Goal: Information Seeking & Learning: Learn about a topic

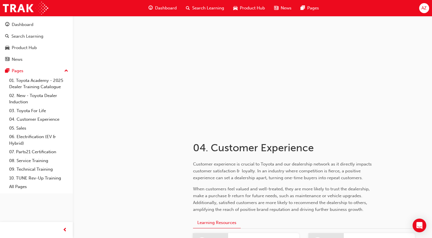
scroll to position [521, 0]
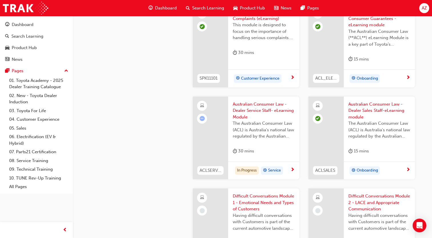
click at [262, 134] on span "The Australian Consumer Law (ACL) is Australia's national law regulated by the …" at bounding box center [264, 129] width 62 height 19
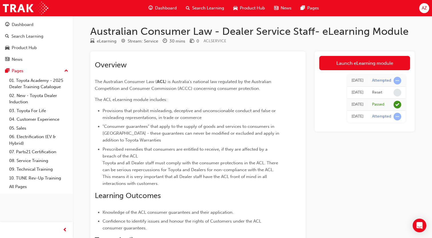
click at [386, 65] on link "Launch eLearning module" at bounding box center [364, 63] width 91 height 14
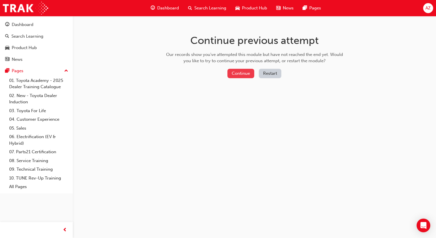
click at [251, 71] on button "Continue" at bounding box center [241, 73] width 27 height 9
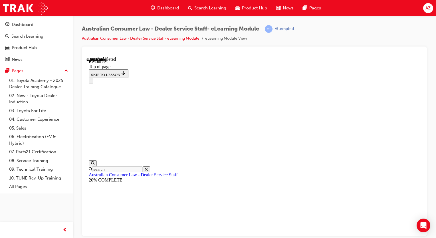
scroll to position [315, 0]
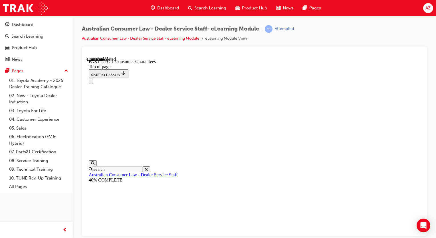
click button "CONTINUE"
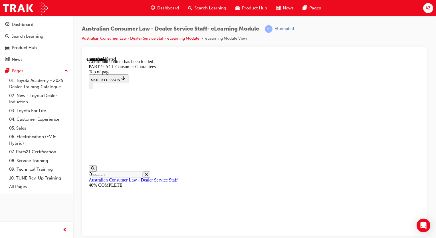
scroll to position [1128, 0]
drag, startPoint x: 294, startPoint y: 172, endPoint x: 300, endPoint y: 174, distance: 6.5
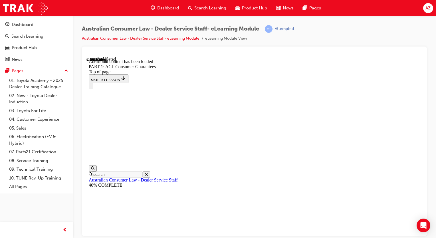
drag, startPoint x: 341, startPoint y: 162, endPoint x: 363, endPoint y: 169, distance: 23.1
drag, startPoint x: 388, startPoint y: 217, endPoint x: 400, endPoint y: 216, distance: 11.2
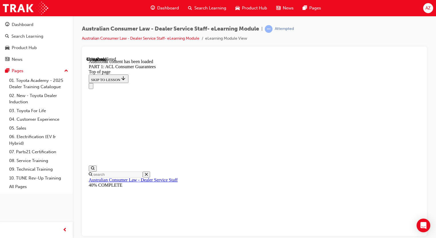
scroll to position [2320, 0]
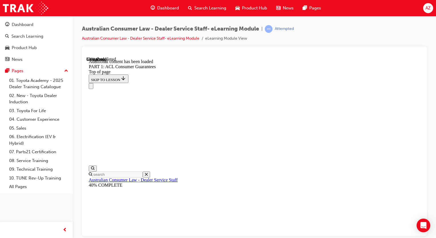
scroll to position [2647, 0]
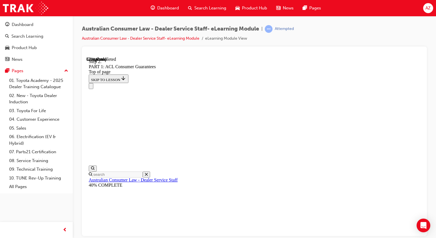
drag, startPoint x: 399, startPoint y: 135, endPoint x: 394, endPoint y: 141, distance: 7.5
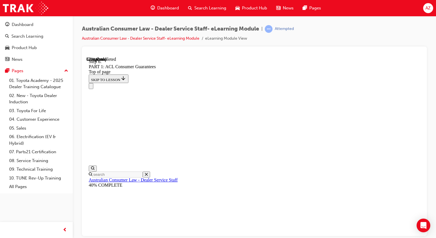
drag, startPoint x: 294, startPoint y: 197, endPoint x: 348, endPoint y: 197, distance: 54.0
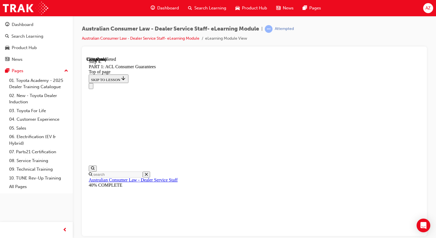
drag, startPoint x: 242, startPoint y: 183, endPoint x: 332, endPoint y: 187, distance: 90.1
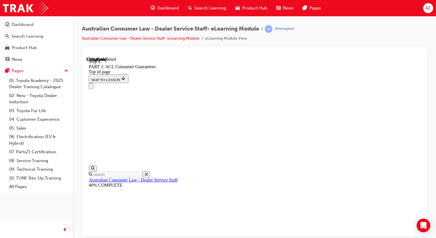
drag, startPoint x: 371, startPoint y: 219, endPoint x: 363, endPoint y: 221, distance: 7.9
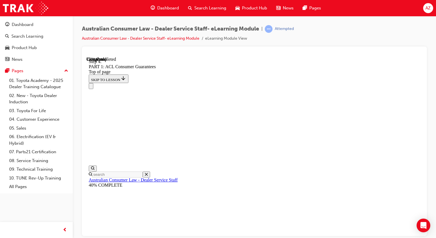
click button "CONTINUE"
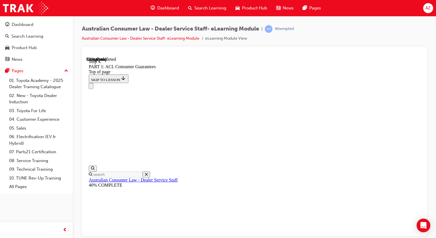
drag, startPoint x: 386, startPoint y: 231, endPoint x: 381, endPoint y: 223, distance: 9.4
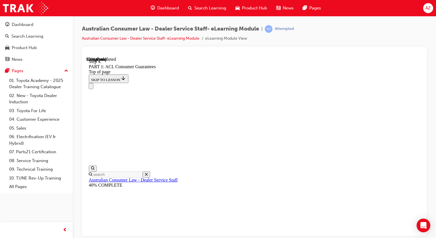
scroll to position [6410, 0]
drag, startPoint x: 276, startPoint y: 181, endPoint x: 351, endPoint y: 87, distance: 119.7
drag, startPoint x: 259, startPoint y: 203, endPoint x: 288, endPoint y: 114, distance: 94.0
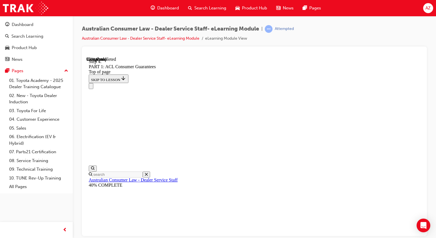
drag, startPoint x: 268, startPoint y: 107, endPoint x: 253, endPoint y: 151, distance: 45.9
drag, startPoint x: 271, startPoint y: 151, endPoint x: 283, endPoint y: 92, distance: 59.9
drag, startPoint x: 277, startPoint y: 131, endPoint x: 323, endPoint y: 93, distance: 59.3
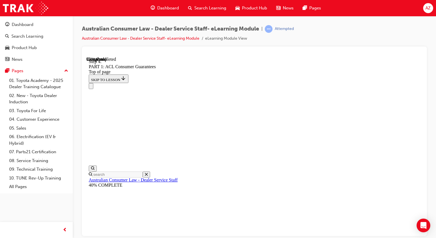
drag, startPoint x: 259, startPoint y: 142, endPoint x: 290, endPoint y: 145, distance: 31.3
drag, startPoint x: 273, startPoint y: 190, endPoint x: 288, endPoint y: 189, distance: 15.2
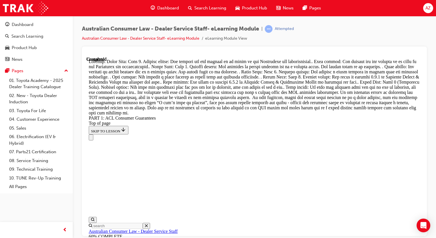
scroll to position [7022, 0]
drag, startPoint x: 297, startPoint y: 226, endPoint x: 276, endPoint y: 226, distance: 20.9
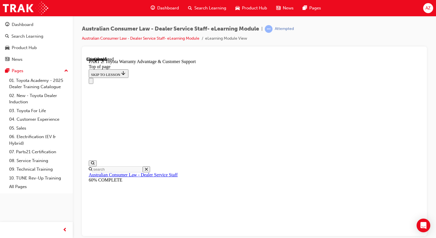
scroll to position [389, 0]
click button "CONTINUE"
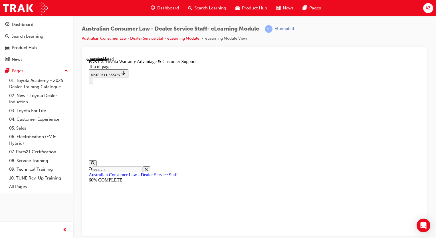
scroll to position [482, 0]
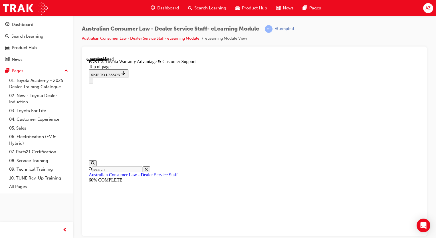
click button "CONTINUE"
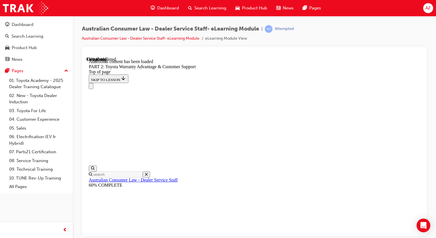
scroll to position [601, 0]
click button "CONTINUE"
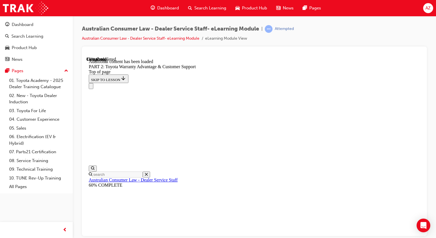
drag, startPoint x: 332, startPoint y: 169, endPoint x: 331, endPoint y: 164, distance: 5.0
click button "CONTINUE"
drag, startPoint x: 388, startPoint y: 197, endPoint x: 317, endPoint y: 184, distance: 72.5
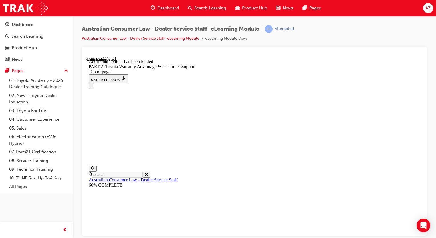
drag, startPoint x: 334, startPoint y: 170, endPoint x: 299, endPoint y: 174, distance: 35.3
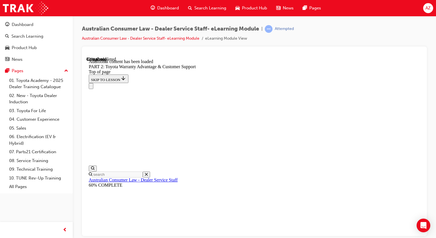
click button "CONTINUE"
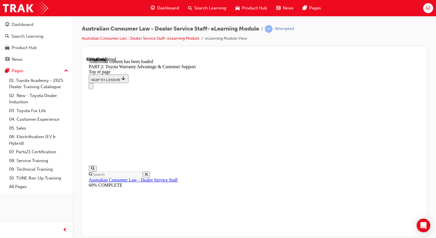
drag, startPoint x: 349, startPoint y: 169, endPoint x: 397, endPoint y: 171, distance: 48.0
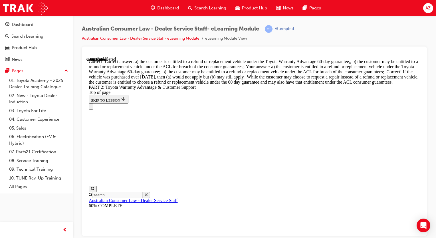
scroll to position [2259, 0]
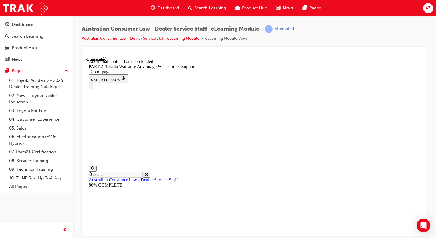
scroll to position [2486, 0]
drag, startPoint x: 274, startPoint y: 226, endPoint x: 323, endPoint y: 212, distance: 50.5
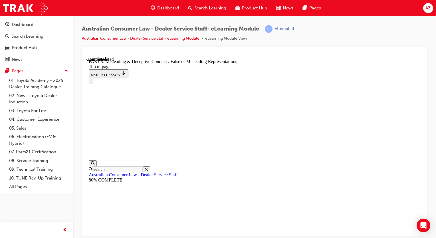
scroll to position [420, 0]
drag, startPoint x: 348, startPoint y: 154, endPoint x: 352, endPoint y: 157, distance: 4.9
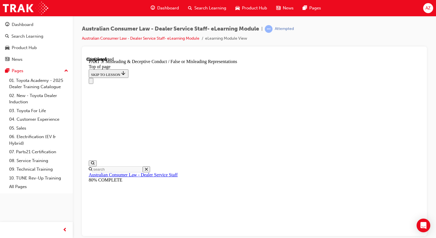
click button "CONTINUE"
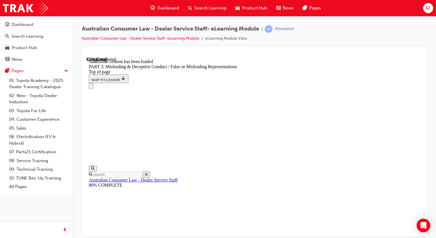
scroll to position [1415, 0]
drag, startPoint x: 288, startPoint y: 109, endPoint x: 288, endPoint y: 123, distance: 14.0
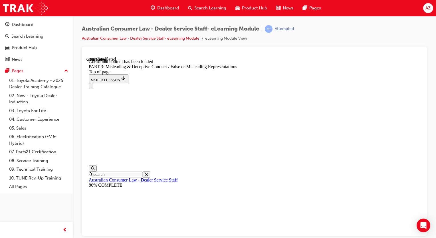
click button "CONTINUE"
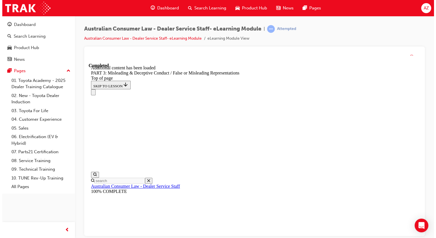
scroll to position [2574, 0]
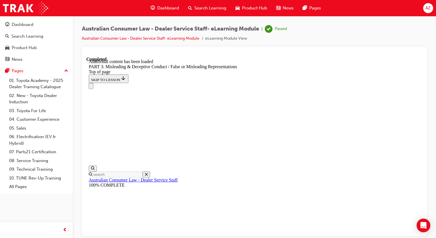
drag, startPoint x: 283, startPoint y: 227, endPoint x: 302, endPoint y: 227, distance: 19.7
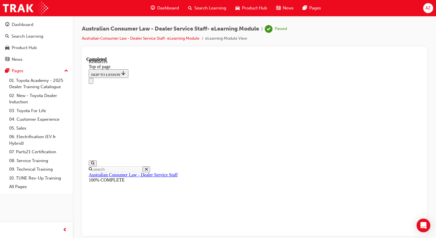
scroll to position [299, 0]
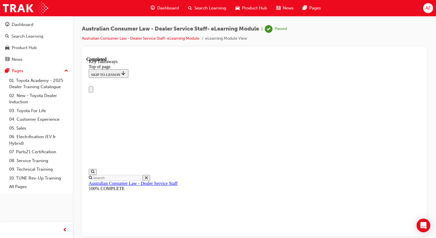
scroll to position [0, 0]
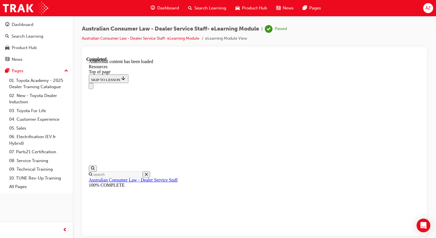
scroll to position [299, 0]
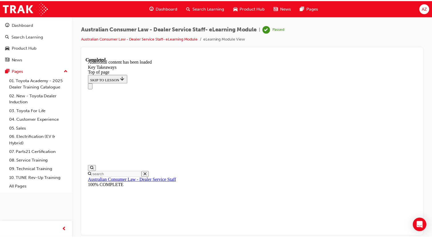
scroll to position [152, 0]
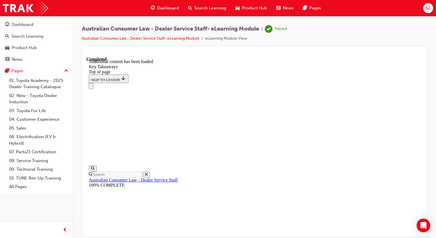
click at [23, 23] on div "Dashboard" at bounding box center [23, 24] width 22 height 7
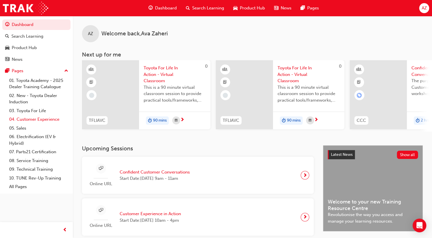
click at [43, 118] on link "04. Customer Experience" at bounding box center [39, 119] width 64 height 9
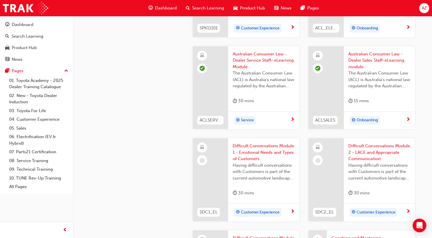
click at [265, 169] on span "Having difficult conversations with Customers is part of the current automotive…" at bounding box center [264, 171] width 62 height 19
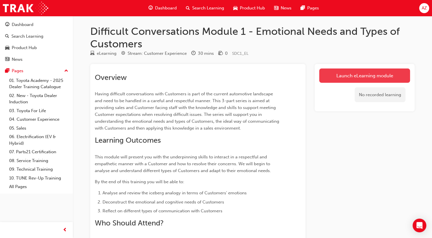
click at [344, 74] on link "Launch eLearning module" at bounding box center [364, 76] width 91 height 14
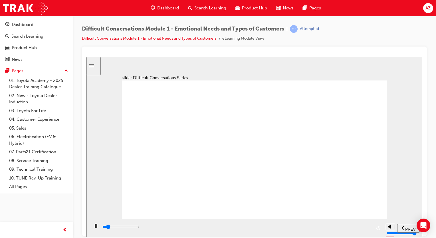
drag, startPoint x: 354, startPoint y: 186, endPoint x: 281, endPoint y: 184, distance: 73.5
drag, startPoint x: 163, startPoint y: 229, endPoint x: 203, endPoint y: 227, distance: 40.0
click at [205, 228] on div "playback controls" at bounding box center [237, 227] width 270 height 6
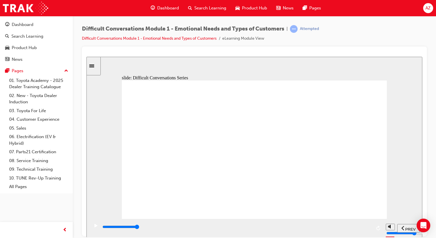
drag, startPoint x: 257, startPoint y: 226, endPoint x: 371, endPoint y: 225, distance: 114.3
click at [371, 225] on div "playback controls" at bounding box center [237, 228] width 270 height 9
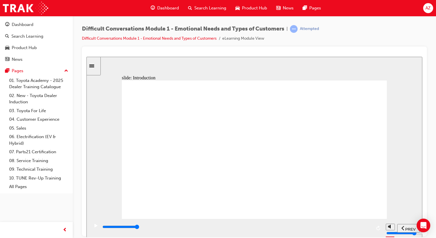
drag, startPoint x: 287, startPoint y: 181, endPoint x: 283, endPoint y: 182, distance: 3.7
drag, startPoint x: 240, startPoint y: 170, endPoint x: 250, endPoint y: 202, distance: 33.5
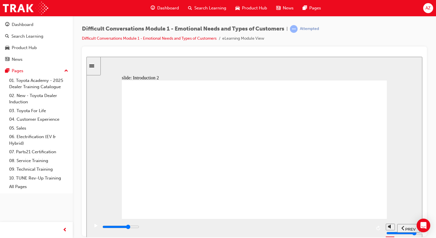
drag, startPoint x: 177, startPoint y: 229, endPoint x: 270, endPoint y: 214, distance: 93.9
click at [139, 228] on input "slide progress" at bounding box center [121, 227] width 37 height 5
drag, startPoint x: 192, startPoint y: 157, endPoint x: 279, endPoint y: 185, distance: 91.0
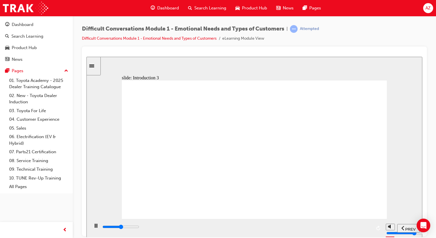
drag, startPoint x: 270, startPoint y: 229, endPoint x: 282, endPoint y: 229, distance: 12.6
click at [282, 229] on div "playback controls" at bounding box center [237, 227] width 270 height 6
drag, startPoint x: 285, startPoint y: 172, endPoint x: 285, endPoint y: 178, distance: 6.0
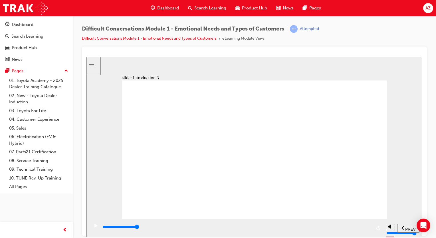
drag, startPoint x: 212, startPoint y: 228, endPoint x: 264, endPoint y: 226, distance: 52.3
click at [264, 226] on div "playback controls" at bounding box center [237, 227] width 270 height 6
drag, startPoint x: 277, startPoint y: 227, endPoint x: 314, endPoint y: 219, distance: 37.4
click at [314, 219] on div "playback controls" at bounding box center [236, 228] width 294 height 19
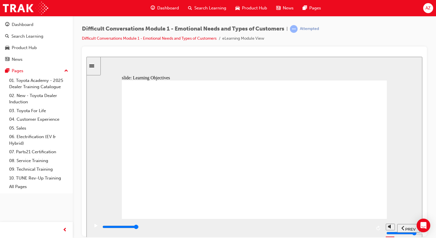
drag, startPoint x: 329, startPoint y: 229, endPoint x: 369, endPoint y: 223, distance: 39.8
click at [366, 224] on div "playback controls" at bounding box center [237, 228] width 270 height 9
drag, startPoint x: 367, startPoint y: 202, endPoint x: 355, endPoint y: 214, distance: 17.4
drag, startPoint x: 353, startPoint y: 215, endPoint x: 342, endPoint y: 216, distance: 11.2
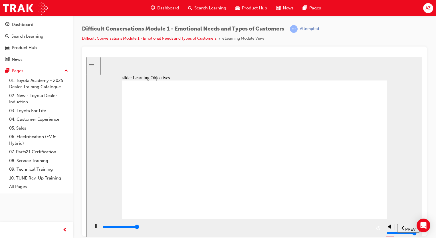
drag, startPoint x: 367, startPoint y: 203, endPoint x: 362, endPoint y: 205, distance: 4.8
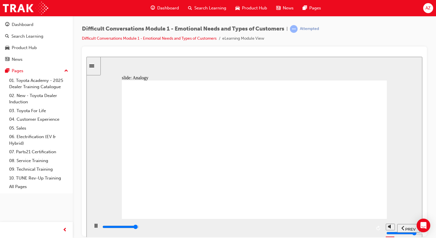
click at [170, 225] on div "playback controls" at bounding box center [237, 228] width 270 height 9
click at [242, 227] on div "playback controls" at bounding box center [237, 227] width 270 height 6
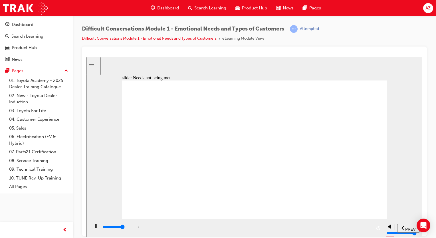
click at [279, 224] on div "playback controls" at bounding box center [236, 228] width 294 height 19
drag, startPoint x: 281, startPoint y: 229, endPoint x: 286, endPoint y: 229, distance: 5.4
click at [281, 229] on div "playback controls" at bounding box center [237, 227] width 270 height 6
click at [324, 227] on div "playback controls" at bounding box center [237, 227] width 270 height 6
click at [345, 226] on div "playback controls" at bounding box center [237, 227] width 270 height 6
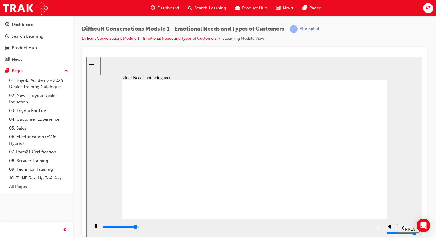
click at [359, 226] on div "playback controls" at bounding box center [237, 227] width 270 height 6
click at [370, 227] on div "playback controls" at bounding box center [237, 227] width 270 height 6
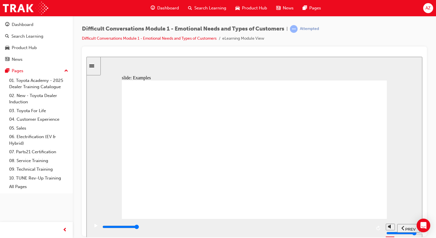
drag, startPoint x: 272, startPoint y: 168, endPoint x: 275, endPoint y: 172, distance: 4.9
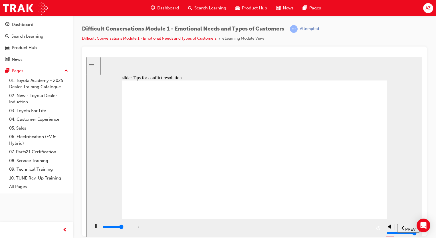
drag, startPoint x: 162, startPoint y: 142, endPoint x: 209, endPoint y: 155, distance: 48.6
drag, startPoint x: 318, startPoint y: 227, endPoint x: 369, endPoint y: 228, distance: 51.4
click at [318, 227] on div "playback controls" at bounding box center [237, 227] width 270 height 6
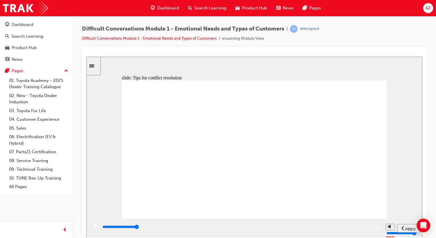
drag, startPoint x: 269, startPoint y: 188, endPoint x: 287, endPoint y: 163, distance: 31.2
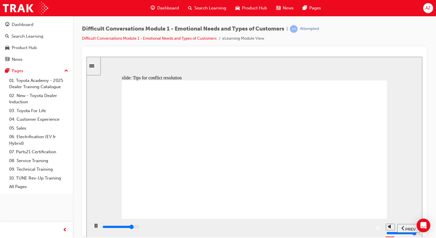
drag, startPoint x: 300, startPoint y: 182, endPoint x: 316, endPoint y: 181, distance: 16.0
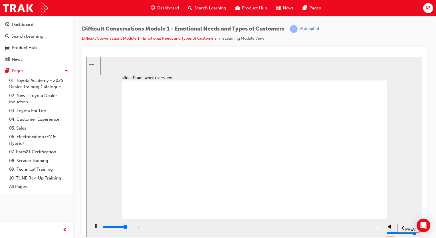
drag, startPoint x: 237, startPoint y: 132, endPoint x: 275, endPoint y: 149, distance: 41.9
drag, startPoint x: 275, startPoint y: 150, endPoint x: 276, endPoint y: 155, distance: 5.0
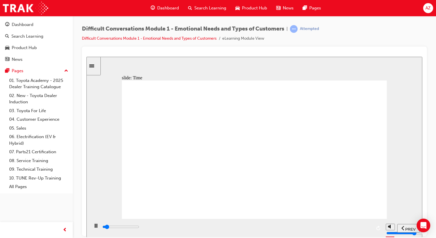
drag, startPoint x: 217, startPoint y: 111, endPoint x: 225, endPoint y: 111, distance: 8.0
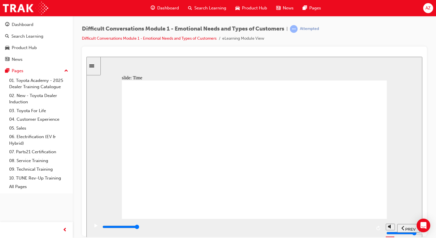
drag, startPoint x: 255, startPoint y: 126, endPoint x: 237, endPoint y: 171, distance: 49.1
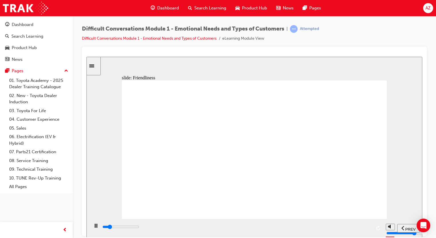
drag, startPoint x: 165, startPoint y: 228, endPoint x: 205, endPoint y: 228, distance: 39.4
click at [165, 229] on div "playback controls" at bounding box center [237, 227] width 270 height 6
click at [139, 228] on input "slide progress" at bounding box center [121, 227] width 37 height 5
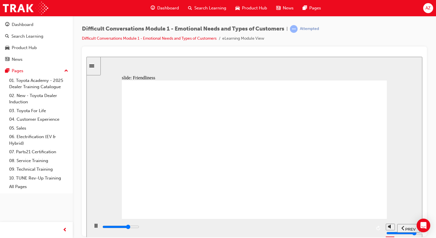
drag, startPoint x: 260, startPoint y: 184, endPoint x: 305, endPoint y: 184, distance: 45.1
drag, startPoint x: 171, startPoint y: 165, endPoint x: 242, endPoint y: 169, distance: 71.0
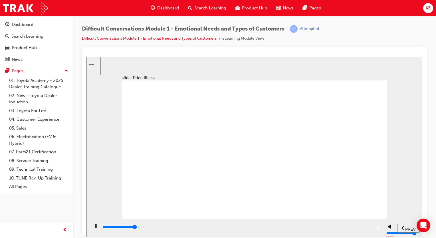
click at [367, 227] on div "playback controls" at bounding box center [237, 227] width 270 height 6
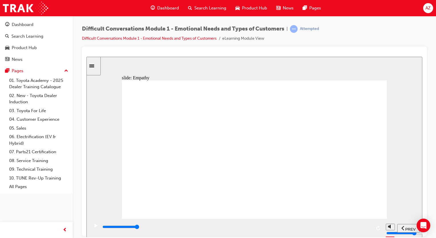
drag, startPoint x: 366, startPoint y: 228, endPoint x: 342, endPoint y: 228, distance: 24.0
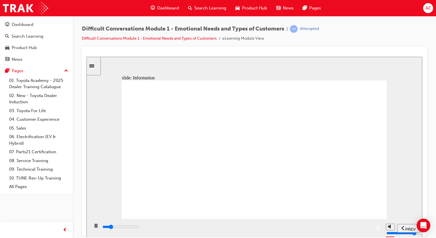
click at [366, 229] on div "playback controls" at bounding box center [237, 227] width 270 height 6
drag, startPoint x: 337, startPoint y: 191, endPoint x: 359, endPoint y: 184, distance: 22.9
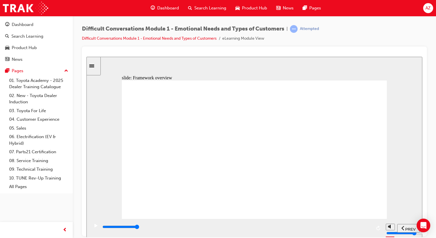
drag, startPoint x: 228, startPoint y: 172, endPoint x: 228, endPoint y: 175, distance: 2.9
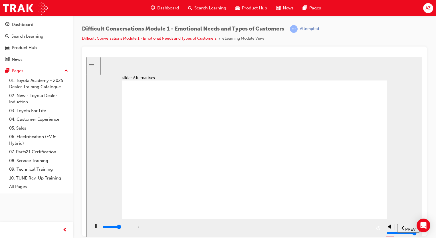
drag, startPoint x: 254, startPoint y: 123, endPoint x: 269, endPoint y: 132, distance: 17.1
click at [324, 229] on div "playback controls" at bounding box center [237, 227] width 270 height 6
click at [139, 227] on input "slide progress" at bounding box center [121, 227] width 37 height 5
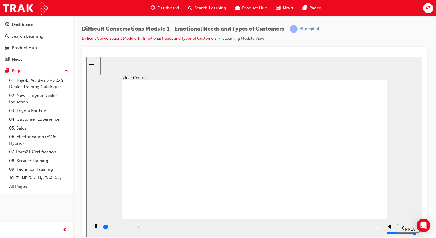
click at [139, 228] on input "slide progress" at bounding box center [121, 227] width 37 height 5
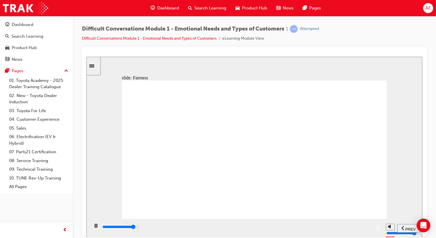
click at [342, 229] on div "playback controls" at bounding box center [237, 227] width 270 height 6
click at [363, 230] on div "playback controls" at bounding box center [237, 227] width 270 height 6
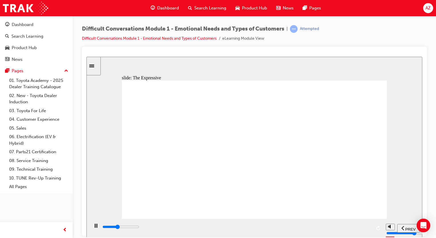
drag, startPoint x: 199, startPoint y: 138, endPoint x: 200, endPoint y: 147, distance: 9.7
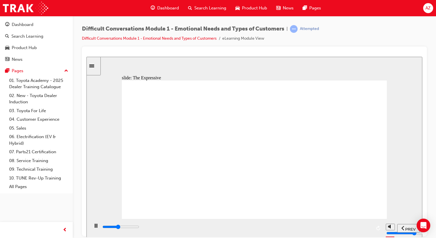
drag, startPoint x: 371, startPoint y: 113, endPoint x: 360, endPoint y: 119, distance: 12.9
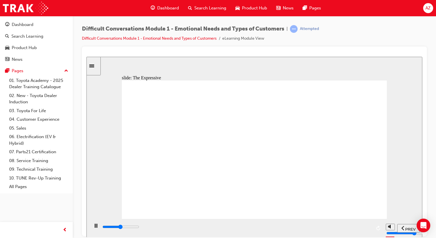
drag, startPoint x: 192, startPoint y: 181, endPoint x: 155, endPoint y: 159, distance: 43.4
type input "45200"
drag, startPoint x: 352, startPoint y: 188, endPoint x: 352, endPoint y: 191, distance: 3.2
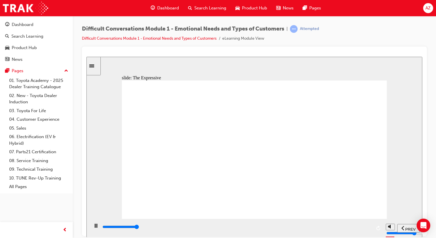
drag, startPoint x: 332, startPoint y: 190, endPoint x: 345, endPoint y: 191, distance: 12.6
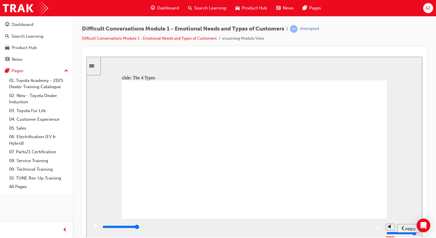
click at [361, 226] on div "playback controls" at bounding box center [237, 227] width 270 height 6
drag, startPoint x: 176, startPoint y: 160, endPoint x: 285, endPoint y: 162, distance: 108.6
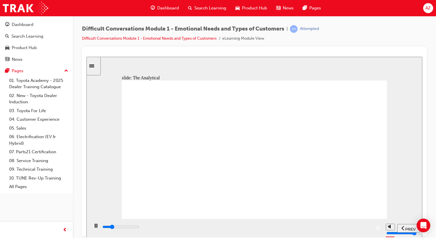
drag, startPoint x: 163, startPoint y: 151, endPoint x: 167, endPoint y: 149, distance: 3.8
drag, startPoint x: 351, startPoint y: 167, endPoint x: 209, endPoint y: 112, distance: 151.8
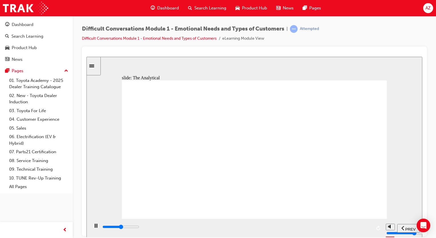
drag, startPoint x: 336, startPoint y: 155, endPoint x: 159, endPoint y: 115, distance: 181.8
drag, startPoint x: 307, startPoint y: 176, endPoint x: 361, endPoint y: 175, distance: 53.1
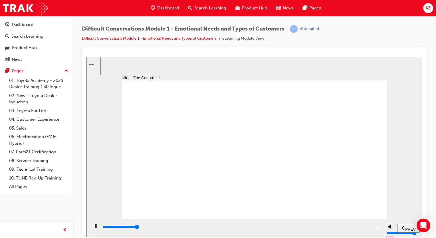
drag, startPoint x: 371, startPoint y: 227, endPoint x: 365, endPoint y: 230, distance: 6.2
click at [139, 228] on input "slide progress" at bounding box center [121, 227] width 37 height 5
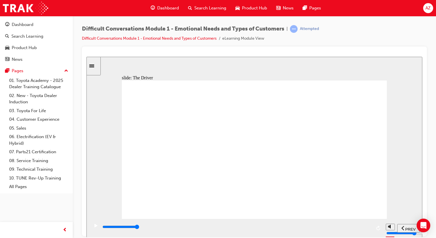
drag, startPoint x: 370, startPoint y: 94, endPoint x: 354, endPoint y: 107, distance: 20.3
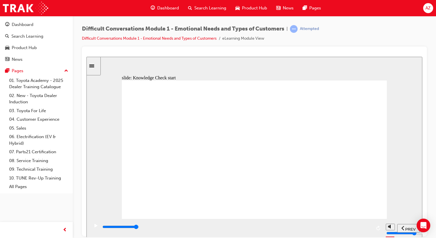
click at [364, 227] on div "playback controls" at bounding box center [237, 227] width 270 height 6
type input "11600"
drag, startPoint x: 255, startPoint y: 178, endPoint x: 253, endPoint y: 179, distance: 3.1
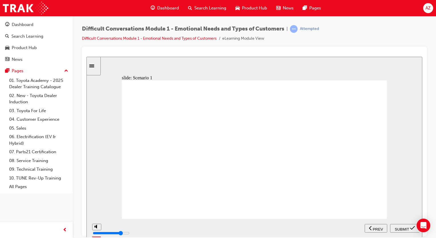
radio input "true"
drag, startPoint x: 407, startPoint y: 227, endPoint x: 384, endPoint y: 230, distance: 23.0
click at [407, 227] on span "SUBMIT" at bounding box center [402, 229] width 14 height 4
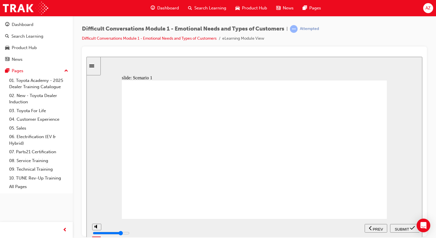
drag, startPoint x: 187, startPoint y: 137, endPoint x: 220, endPoint y: 150, distance: 35.1
click at [139, 227] on input "slide progress" at bounding box center [121, 227] width 37 height 5
click at [245, 223] on div "playback controls" at bounding box center [236, 228] width 294 height 19
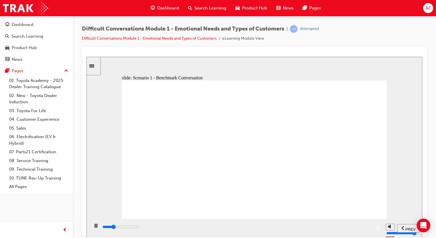
drag, startPoint x: 280, startPoint y: 223, endPoint x: 288, endPoint y: 226, distance: 8.6
click at [280, 223] on div "playback controls" at bounding box center [236, 228] width 294 height 19
click at [288, 226] on div "playback controls" at bounding box center [237, 227] width 270 height 6
click at [339, 227] on div "playback controls" at bounding box center [237, 227] width 270 height 6
click at [363, 227] on div "playback controls" at bounding box center [237, 227] width 270 height 6
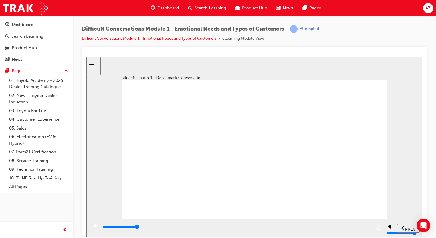
click at [379, 227] on icon "replay" at bounding box center [379, 228] width 4 height 5
click at [139, 227] on input "slide progress" at bounding box center [121, 227] width 37 height 5
click at [139, 228] on input "slide progress" at bounding box center [121, 227] width 37 height 5
type input "41500"
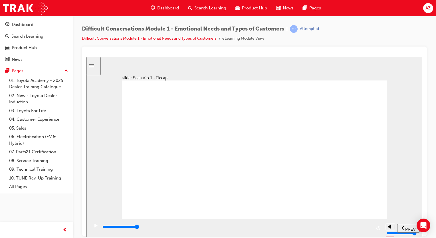
drag, startPoint x: 209, startPoint y: 177, endPoint x: 235, endPoint y: 185, distance: 27.1
radio input "true"
click at [408, 228] on span "SUBMIT" at bounding box center [402, 229] width 14 height 4
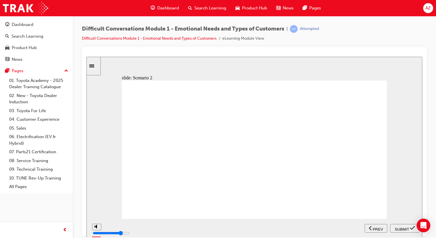
click at [321, 230] on div "playback controls" at bounding box center [237, 227] width 270 height 6
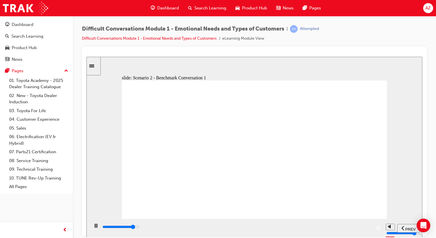
click at [370, 229] on div "playback controls" at bounding box center [237, 227] width 270 height 6
click at [370, 230] on div "playback controls" at bounding box center [237, 227] width 270 height 6
type input "56000"
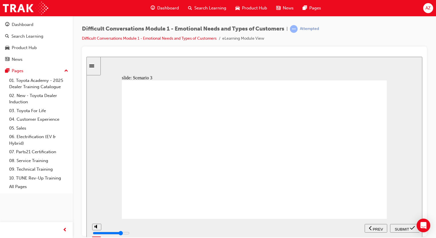
radio input "true"
click at [403, 228] on span "SUBMIT" at bounding box center [402, 229] width 14 height 4
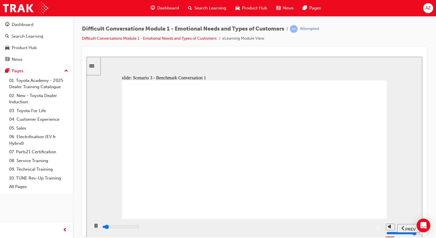
click at [367, 224] on div "playback controls" at bounding box center [236, 228] width 294 height 19
click at [367, 227] on div "playback controls" at bounding box center [237, 227] width 270 height 6
click at [352, 230] on div "playback controls" at bounding box center [237, 227] width 270 height 6
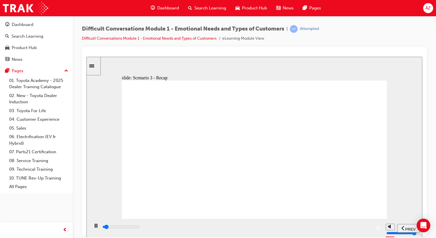
click at [361, 227] on div "playback controls" at bounding box center [237, 227] width 270 height 6
type input "43200"
radio input "true"
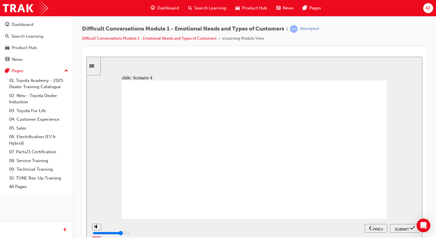
drag, startPoint x: 402, startPoint y: 228, endPoint x: 386, endPoint y: 227, distance: 15.8
click at [402, 228] on span "SUBMIT" at bounding box center [402, 229] width 14 height 4
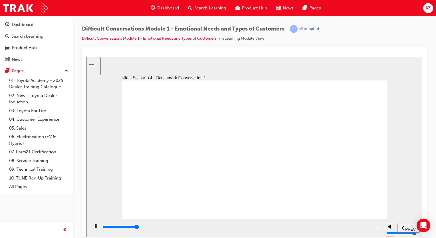
click at [369, 229] on div "playback controls" at bounding box center [237, 227] width 270 height 6
click at [369, 226] on div "playback controls" at bounding box center [237, 227] width 270 height 6
click at [368, 224] on div "playback controls" at bounding box center [237, 228] width 270 height 9
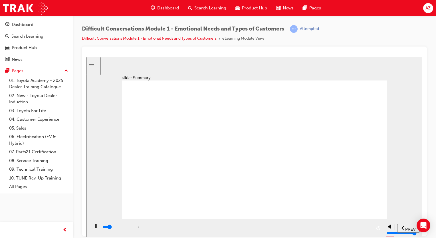
click at [361, 223] on div "playback controls" at bounding box center [236, 228] width 294 height 19
click at [364, 227] on div "playback controls" at bounding box center [237, 227] width 270 height 6
click at [348, 225] on div "playback controls" at bounding box center [237, 228] width 270 height 9
drag, startPoint x: 360, startPoint y: 225, endPoint x: 365, endPoint y: 226, distance: 4.5
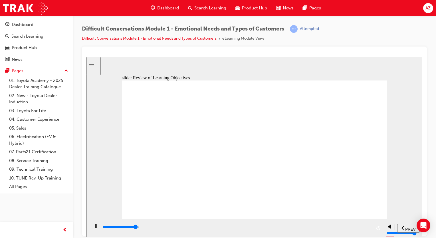
click at [361, 225] on div "playback controls" at bounding box center [237, 228] width 270 height 9
click at [362, 225] on div "playback controls" at bounding box center [237, 228] width 270 height 9
type input "9900"
drag, startPoint x: 261, startPoint y: 177, endPoint x: 260, endPoint y: 182, distance: 5.7
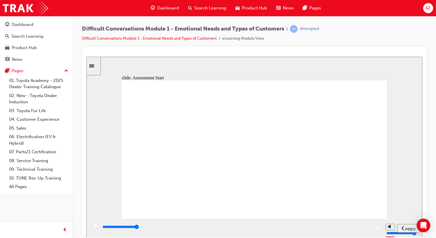
drag, startPoint x: 360, startPoint y: 96, endPoint x: 283, endPoint y: 197, distance: 126.8
drag, startPoint x: 351, startPoint y: 126, endPoint x: 266, endPoint y: 194, distance: 108.9
drag, startPoint x: 364, startPoint y: 139, endPoint x: 307, endPoint y: 157, distance: 59.9
drag, startPoint x: 324, startPoint y: 174, endPoint x: 272, endPoint y: 199, distance: 57.6
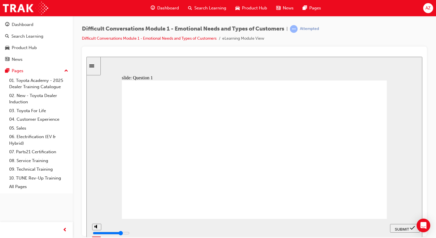
drag, startPoint x: 350, startPoint y: 165, endPoint x: 295, endPoint y: 178, distance: 56.5
drag, startPoint x: 351, startPoint y: 180, endPoint x: 303, endPoint y: 194, distance: 50.0
drag, startPoint x: 247, startPoint y: 182, endPoint x: 222, endPoint y: 144, distance: 44.8
drag, startPoint x: 357, startPoint y: 209, endPoint x: 250, endPoint y: 138, distance: 127.8
drag, startPoint x: 240, startPoint y: 171, endPoint x: 232, endPoint y: 155, distance: 17.6
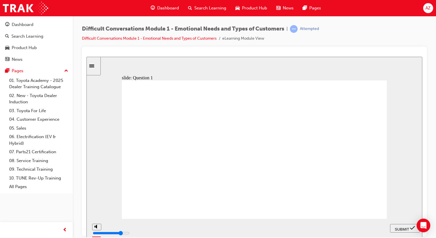
drag, startPoint x: 157, startPoint y: 149, endPoint x: 270, endPoint y: 147, distance: 112.6
drag, startPoint x: 345, startPoint y: 111, endPoint x: 219, endPoint y: 191, distance: 149.0
drag, startPoint x: 251, startPoint y: 99, endPoint x: 317, endPoint y: 154, distance: 85.4
drag, startPoint x: 398, startPoint y: 224, endPoint x: 384, endPoint y: 227, distance: 15.0
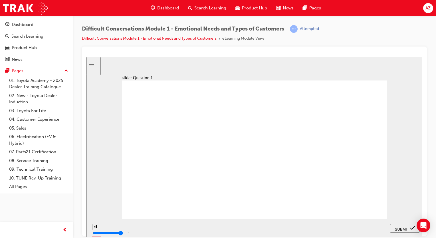
click at [398, 224] on button "SUBMIT" at bounding box center [405, 228] width 30 height 9
checkbox input "true"
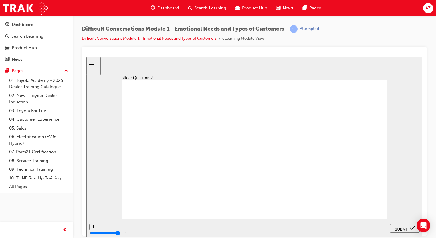
checkbox input "true"
checkbox input "false"
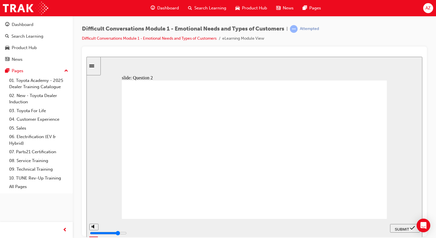
checkbox input "true"
click at [409, 230] on span "SUBMIT" at bounding box center [402, 229] width 14 height 4
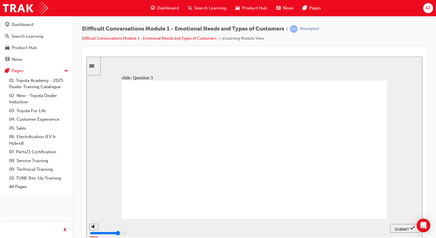
checkbox input "true"
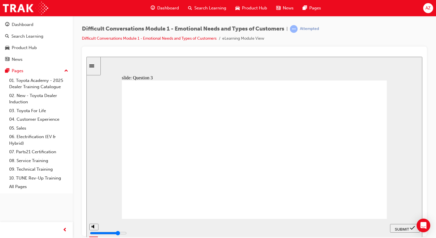
checkbox input "true"
drag, startPoint x: 410, startPoint y: 225, endPoint x: 405, endPoint y: 225, distance: 4.9
click at [409, 225] on div "SUBMIT" at bounding box center [405, 228] width 25 height 6
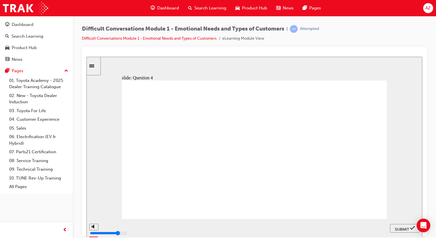
checkbox input "true"
drag, startPoint x: 207, startPoint y: 152, endPoint x: 243, endPoint y: 171, distance: 41.0
checkbox input "true"
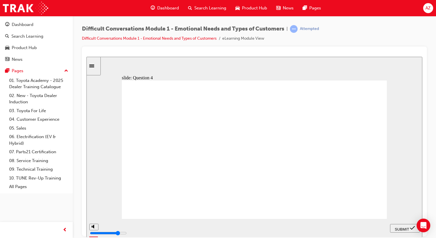
checkbox input "true"
click at [400, 229] on span "SUBMIT" at bounding box center [402, 229] width 14 height 4
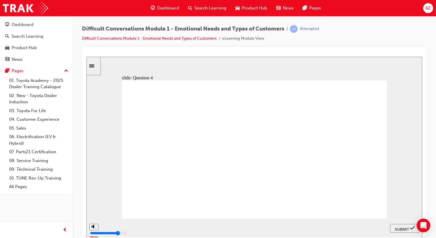
drag, startPoint x: 183, startPoint y: 135, endPoint x: 189, endPoint y: 139, distance: 7.2
checkbox input "true"
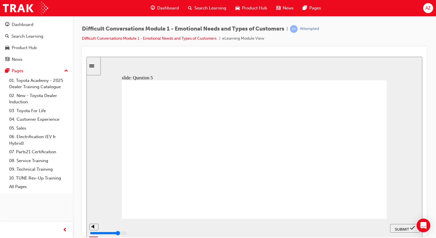
checkbox input "true"
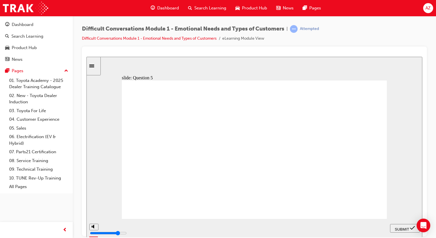
click at [397, 227] on span "SUBMIT" at bounding box center [402, 229] width 14 height 4
checkbox input "true"
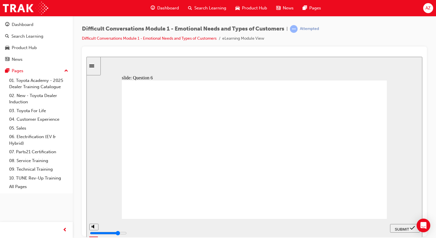
checkbox input "true"
drag, startPoint x: 259, startPoint y: 193, endPoint x: 311, endPoint y: 213, distance: 55.2
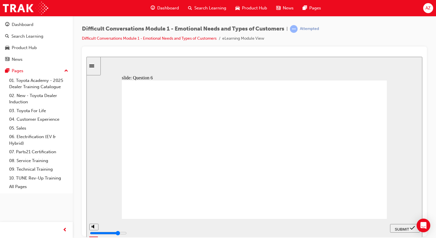
checkbox input "true"
click at [403, 228] on span "SUBMIT" at bounding box center [402, 229] width 14 height 4
checkbox input "true"
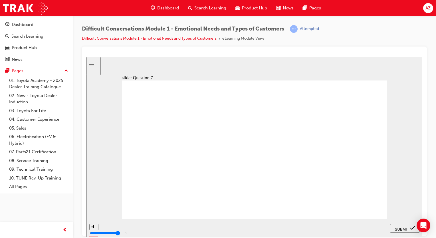
drag, startPoint x: 245, startPoint y: 170, endPoint x: 259, endPoint y: 191, distance: 25.8
checkbox input "true"
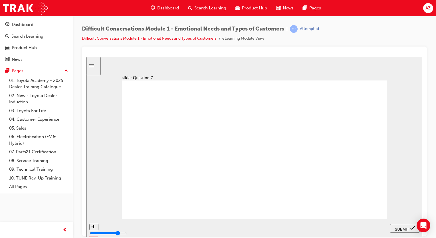
checkbox input "true"
drag, startPoint x: 408, startPoint y: 228, endPoint x: 351, endPoint y: 235, distance: 57.8
click at [408, 227] on span "SUBMIT" at bounding box center [402, 229] width 14 height 4
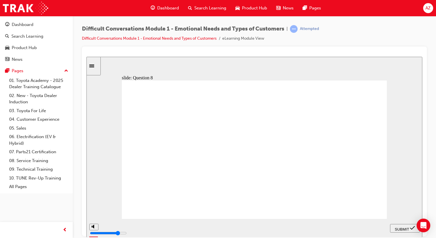
checkbox input "true"
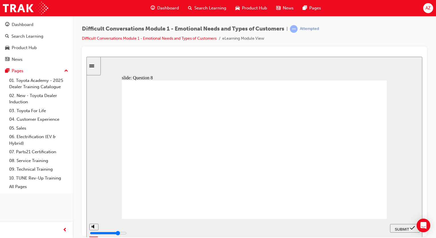
checkbox input "true"
drag, startPoint x: 409, startPoint y: 230, endPoint x: 403, endPoint y: 231, distance: 6.1
click at [409, 230] on span "SUBMIT" at bounding box center [402, 229] width 14 height 4
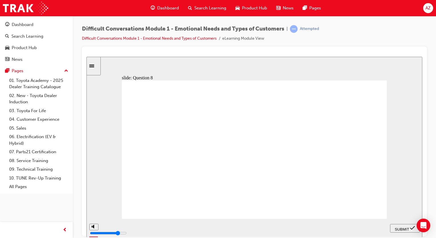
drag, startPoint x: 197, startPoint y: 162, endPoint x: 210, endPoint y: 160, distance: 13.0
radio input "true"
drag, startPoint x: 406, startPoint y: 227, endPoint x: 393, endPoint y: 217, distance: 16.4
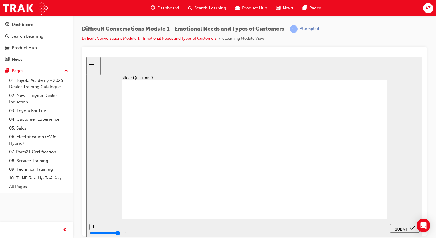
click at [406, 227] on span "SUBMIT" at bounding box center [402, 229] width 14 height 4
drag, startPoint x: 229, startPoint y: 199, endPoint x: 375, endPoint y: 232, distance: 149.8
radio input "true"
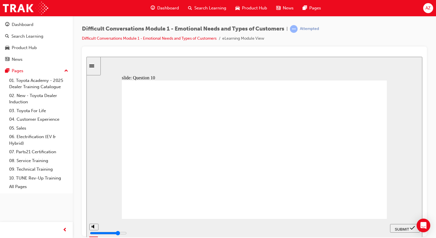
drag, startPoint x: 407, startPoint y: 227, endPoint x: 399, endPoint y: 227, distance: 7.5
click at [406, 227] on span "SUBMIT" at bounding box center [402, 229] width 14 height 4
drag, startPoint x: 213, startPoint y: 182, endPoint x: 223, endPoint y: 183, distance: 9.2
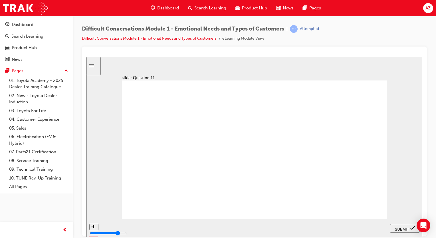
radio input "true"
click at [404, 228] on span "SUBMIT" at bounding box center [402, 229] width 14 height 4
radio input "true"
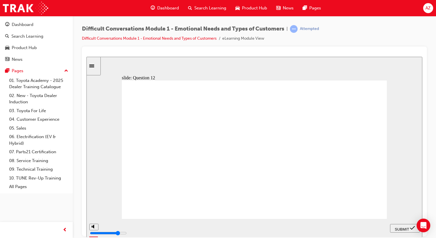
drag, startPoint x: 401, startPoint y: 227, endPoint x: 375, endPoint y: 219, distance: 26.9
click at [400, 227] on span "SUBMIT" at bounding box center [402, 229] width 14 height 4
type input "4000"
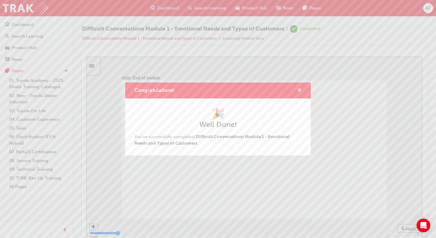
drag, startPoint x: 300, startPoint y: 90, endPoint x: 250, endPoint y: 60, distance: 57.9
click at [300, 90] on span "cross-icon" at bounding box center [300, 90] width 4 height 5
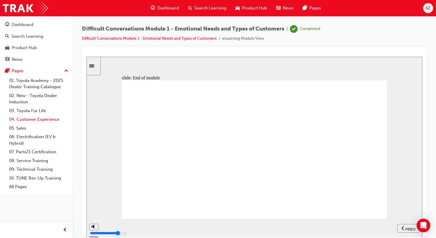
drag, startPoint x: 35, startPoint y: 119, endPoint x: 51, endPoint y: 119, distance: 16.0
click at [35, 119] on link "04. Customer Experience" at bounding box center [39, 119] width 64 height 9
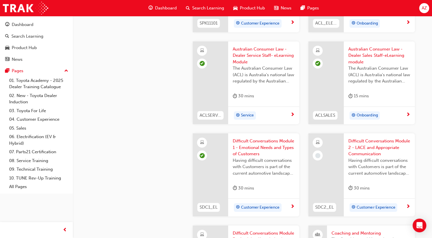
scroll to position [486, 0]
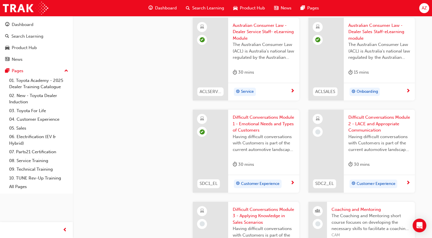
click at [375, 141] on span "Having difficult conversations with Customers is part of the current automotive…" at bounding box center [380, 143] width 62 height 19
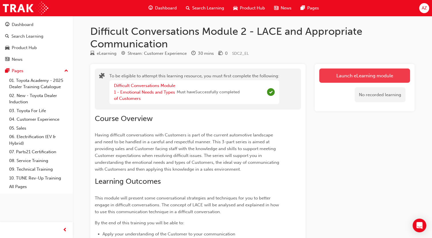
click at [358, 78] on button "Launch eLearning module" at bounding box center [364, 76] width 91 height 14
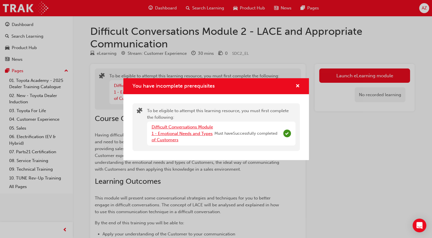
click at [187, 133] on link "Difficult Conversations Module 1 - Emotional Needs and Types of Customers" at bounding box center [182, 134] width 61 height 18
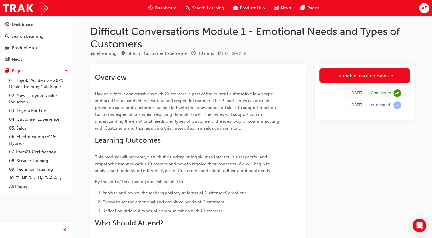
drag, startPoint x: 365, startPoint y: 133, endPoint x: 355, endPoint y: 130, distance: 10.8
click at [364, 133] on div "Launch eLearning module Today Completed Today Attempted" at bounding box center [365, 187] width 100 height 247
drag, startPoint x: 34, startPoint y: 121, endPoint x: 60, endPoint y: 118, distance: 26.2
click at [34, 121] on link "04. Customer Experience" at bounding box center [39, 119] width 64 height 9
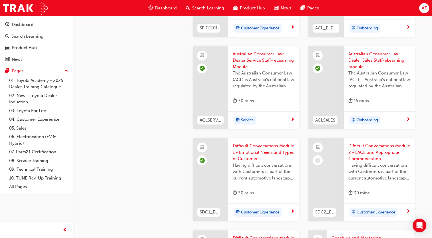
click at [334, 159] on div at bounding box center [326, 179] width 35 height 83
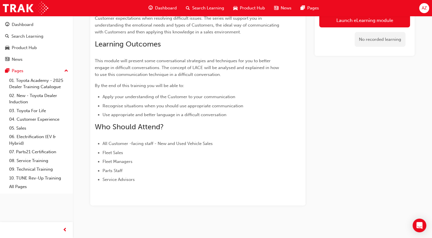
scroll to position [118, 0]
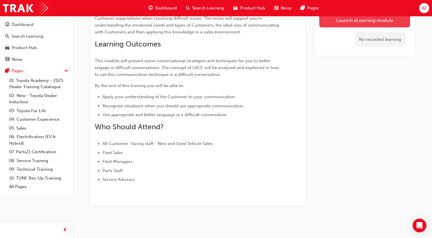
click at [377, 19] on button "Launch eLearning module" at bounding box center [364, 20] width 91 height 14
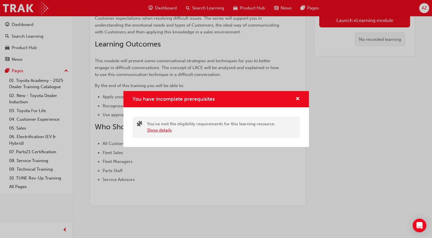
click at [164, 133] on button "Show details" at bounding box center [159, 130] width 25 height 7
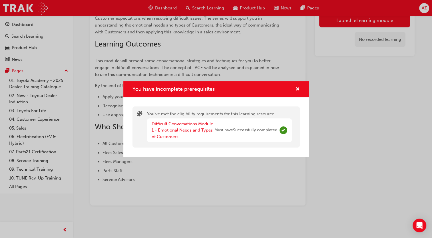
click at [300, 85] on div "You have incomplete prerequisites" at bounding box center [216, 89] width 186 height 16
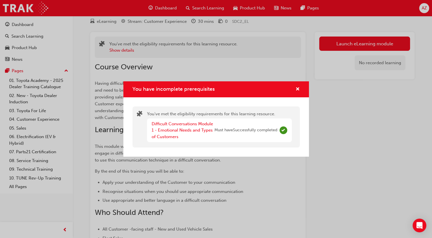
click at [300, 87] on div "You have incomplete prerequisites" at bounding box center [216, 89] width 186 height 16
click at [298, 89] on span "cross-icon" at bounding box center [298, 89] width 4 height 5
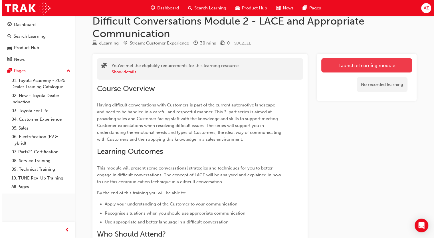
scroll to position [0, 0]
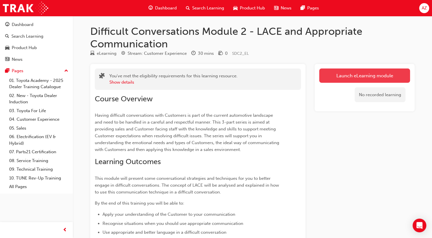
click at [357, 76] on button "Launch eLearning module" at bounding box center [364, 76] width 91 height 14
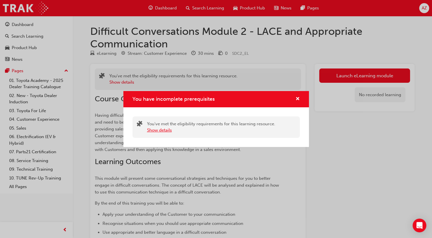
click at [158, 133] on div "You've met the eligibility requirements for this learning resource. Show details" at bounding box center [216, 127] width 167 height 21
click at [159, 132] on button "Show details" at bounding box center [159, 130] width 25 height 7
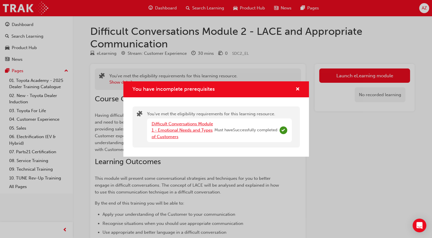
click at [184, 130] on link "Difficult Conversations Module 1 - Emotional Needs and Types of Customers" at bounding box center [182, 130] width 61 height 18
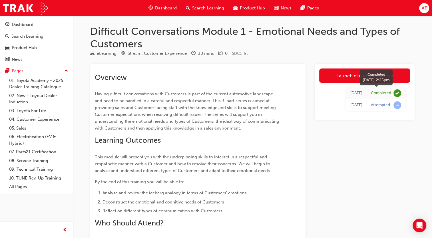
click at [377, 93] on div "Completed" at bounding box center [381, 93] width 20 height 5
click at [398, 94] on span "learningRecordVerb_COMPLETE-icon" at bounding box center [398, 93] width 8 height 8
drag, startPoint x: 398, startPoint y: 94, endPoint x: 372, endPoint y: 93, distance: 25.4
click at [398, 94] on span "learningRecordVerb_COMPLETE-icon" at bounding box center [398, 93] width 8 height 8
click at [397, 110] on td "Attempted" at bounding box center [386, 105] width 39 height 12
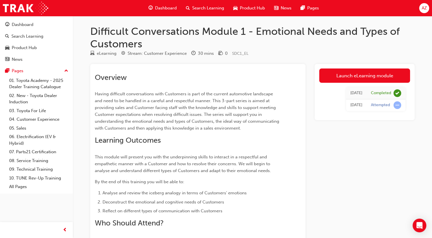
click at [394, 109] on td "Attempted" at bounding box center [386, 105] width 39 height 12
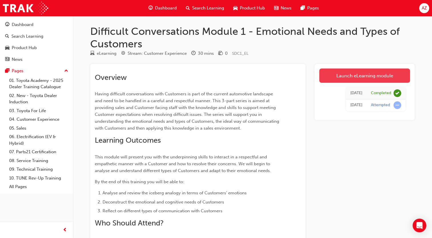
click at [377, 71] on link "Launch eLearning module" at bounding box center [364, 76] width 91 height 14
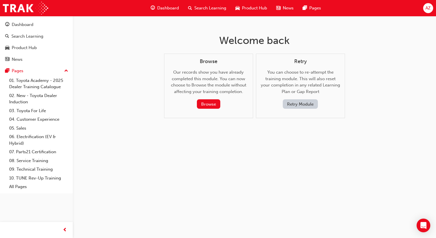
click at [313, 105] on button "Retry Module" at bounding box center [300, 103] width 35 height 9
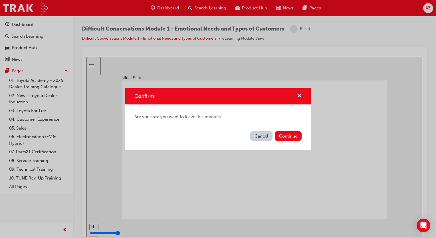
click at [260, 134] on button "Cancel" at bounding box center [262, 135] width 22 height 9
click at [287, 134] on button "Continue" at bounding box center [288, 135] width 27 height 9
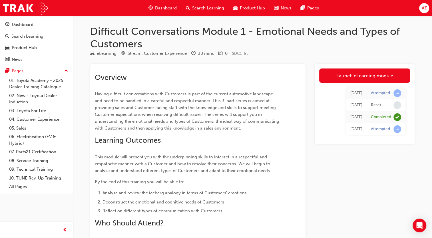
drag, startPoint x: 393, startPoint y: 102, endPoint x: 397, endPoint y: 108, distance: 7.1
click at [392, 102] on div "Reset" at bounding box center [386, 105] width 30 height 8
click at [396, 118] on span "learningRecordVerb_COMPLETE-icon" at bounding box center [398, 117] width 8 height 8
click at [367, 73] on link "Launch eLearning module" at bounding box center [364, 76] width 91 height 14
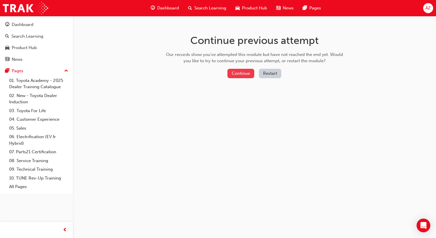
click at [246, 75] on button "Continue" at bounding box center [241, 73] width 27 height 9
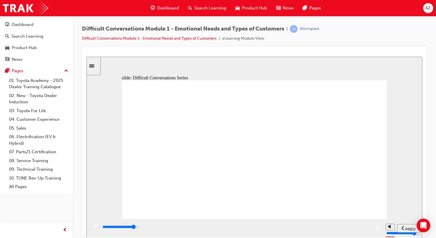
click at [365, 224] on div "playback controls" at bounding box center [237, 228] width 270 height 9
click at [364, 229] on div "playback controls" at bounding box center [237, 227] width 270 height 6
click at [139, 228] on input "slide progress" at bounding box center [121, 227] width 37 height 5
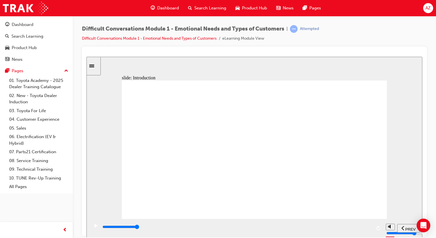
click at [371, 229] on div "playback controls" at bounding box center [237, 227] width 270 height 6
click at [139, 228] on input "slide progress" at bounding box center [121, 227] width 37 height 5
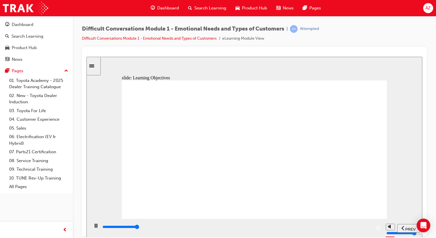
click at [371, 229] on div "playback controls" at bounding box center [237, 227] width 270 height 6
click at [139, 228] on input "slide progress" at bounding box center [121, 227] width 37 height 5
click at [372, 229] on div "playback controls" at bounding box center [237, 227] width 270 height 6
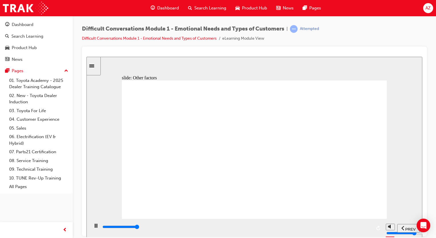
click at [372, 227] on div "playback controls" at bounding box center [237, 227] width 270 height 6
click at [370, 229] on div "playback controls" at bounding box center [237, 227] width 270 height 6
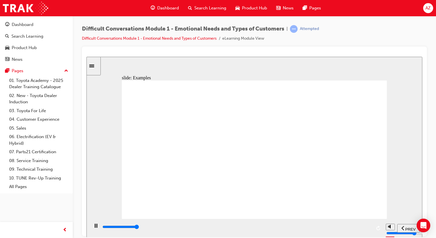
click at [370, 229] on div "playback controls" at bounding box center [237, 227] width 270 height 6
drag, startPoint x: 153, startPoint y: 176, endPoint x: 199, endPoint y: 185, distance: 47.1
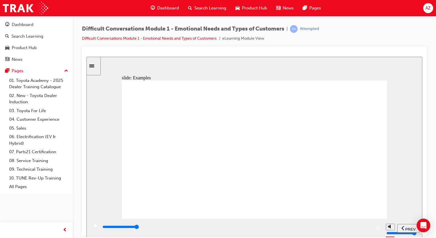
click at [368, 229] on div "playback controls" at bounding box center [237, 227] width 270 height 6
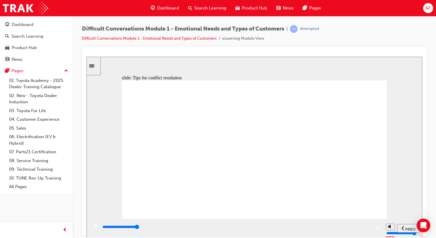
drag, startPoint x: 290, startPoint y: 181, endPoint x: 259, endPoint y: 180, distance: 30.6
click at [139, 228] on input "slide progress" at bounding box center [121, 227] width 37 height 5
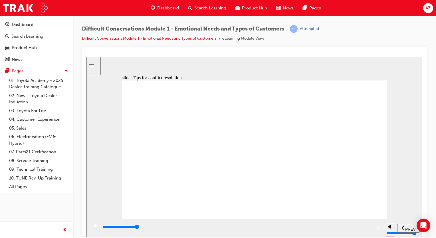
drag, startPoint x: 336, startPoint y: 159, endPoint x: 314, endPoint y: 165, distance: 22.7
click at [369, 229] on div "playback controls" at bounding box center [237, 227] width 270 height 6
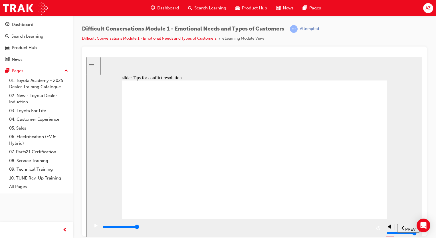
drag, startPoint x: 248, startPoint y: 136, endPoint x: 307, endPoint y: 199, distance: 86.7
click at [139, 228] on input "slide progress" at bounding box center [121, 227] width 37 height 5
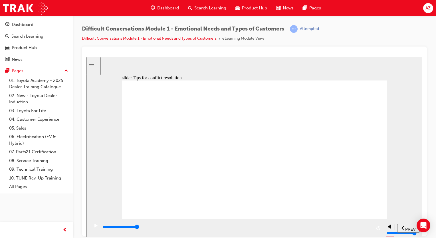
click at [372, 227] on div "playback controls" at bounding box center [236, 228] width 294 height 19
click at [139, 228] on input "slide progress" at bounding box center [121, 227] width 37 height 5
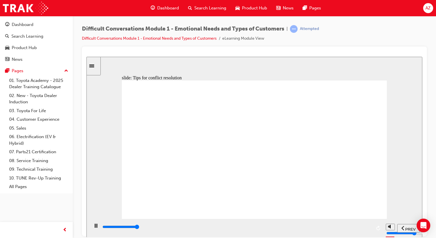
click at [139, 228] on input "slide progress" at bounding box center [121, 227] width 37 height 5
drag, startPoint x: 365, startPoint y: 151, endPoint x: 350, endPoint y: 179, distance: 30.9
click at [369, 227] on div "playback controls" at bounding box center [237, 227] width 270 height 6
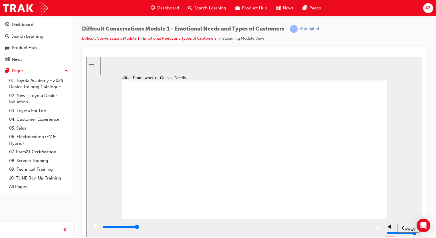
drag, startPoint x: 378, startPoint y: 156, endPoint x: 374, endPoint y: 163, distance: 8.5
click at [139, 228] on input "slide progress" at bounding box center [121, 227] width 37 height 5
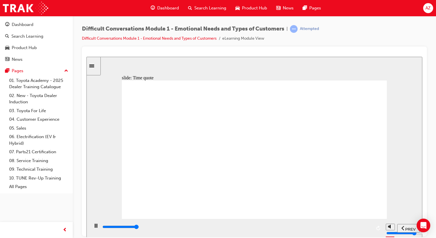
click at [139, 228] on input "slide progress" at bounding box center [121, 227] width 37 height 5
click at [371, 229] on div "playback controls" at bounding box center [237, 227] width 270 height 6
click at [372, 228] on div "playback controls" at bounding box center [236, 228] width 294 height 19
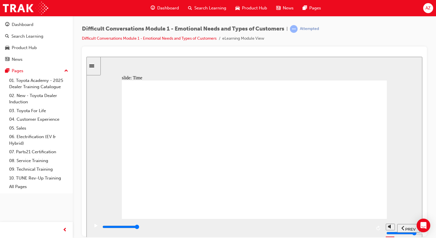
click at [139, 227] on input "slide progress" at bounding box center [121, 227] width 37 height 5
click at [372, 228] on div "playback controls" at bounding box center [236, 228] width 294 height 19
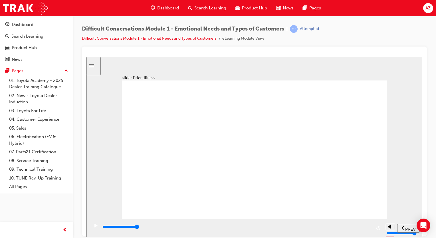
click at [139, 227] on input "slide progress" at bounding box center [121, 227] width 37 height 5
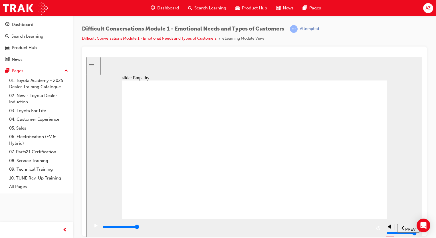
click at [369, 229] on div "playback controls" at bounding box center [237, 227] width 270 height 6
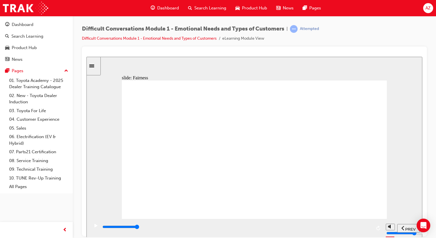
click at [139, 228] on input "slide progress" at bounding box center [121, 227] width 37 height 5
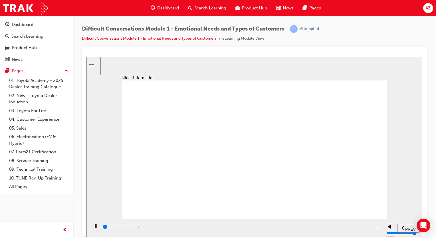
click at [139, 228] on input "slide progress" at bounding box center [121, 227] width 37 height 5
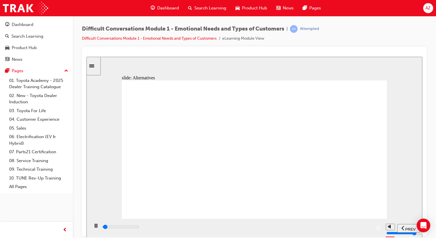
click at [371, 229] on div "playback controls" at bounding box center [237, 227] width 270 height 6
click at [371, 226] on div "playback controls" at bounding box center [237, 227] width 270 height 6
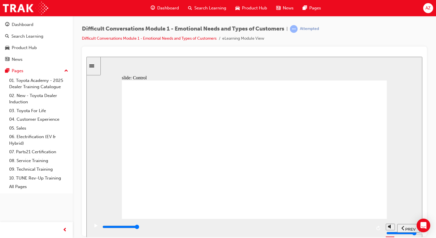
click at [139, 227] on input "slide progress" at bounding box center [121, 227] width 37 height 5
drag, startPoint x: 365, startPoint y: 202, endPoint x: 253, endPoint y: 222, distance: 113.2
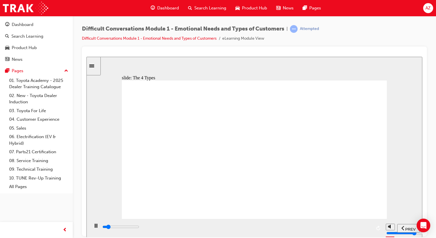
click at [370, 226] on div "playback controls" at bounding box center [237, 227] width 270 height 6
click at [139, 228] on input "slide progress" at bounding box center [121, 227] width 37 height 5
click at [371, 229] on div "playback controls" at bounding box center [237, 227] width 270 height 6
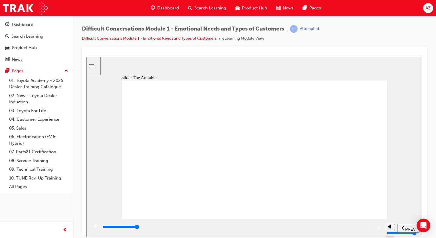
drag, startPoint x: 372, startPoint y: 228, endPoint x: 378, endPoint y: 229, distance: 6.2
click at [379, 229] on div "playback controls" at bounding box center [236, 228] width 294 height 19
click at [139, 228] on input "slide progress" at bounding box center [121, 227] width 37 height 5
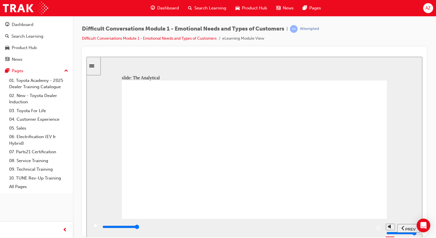
click at [371, 229] on div "playback controls" at bounding box center [237, 227] width 270 height 6
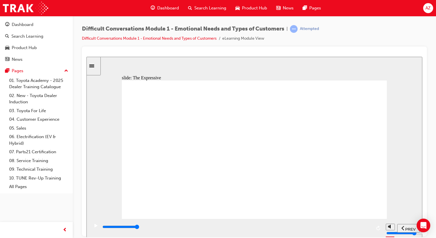
click at [371, 229] on div "playback controls" at bounding box center [237, 227] width 270 height 6
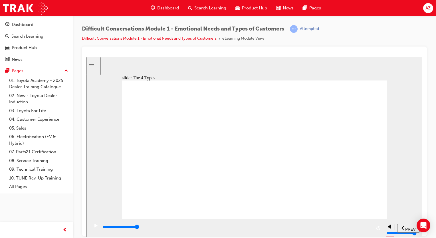
drag, startPoint x: 369, startPoint y: 179, endPoint x: 371, endPoint y: 200, distance: 20.4
click at [139, 227] on input "slide progress" at bounding box center [121, 227] width 37 height 5
type input "11600"
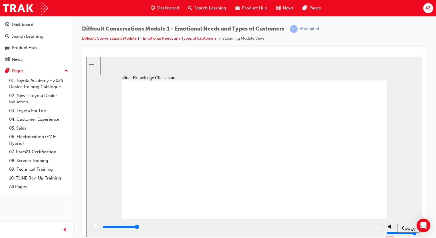
radio input "true"
click at [402, 231] on div "SUBMIT" at bounding box center [405, 228] width 25 height 6
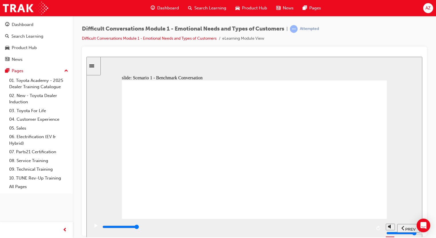
click at [139, 228] on input "slide progress" at bounding box center [121, 227] width 37 height 5
type input "41500"
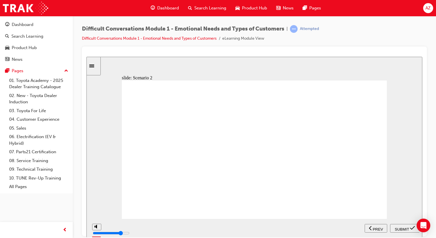
radio input "true"
click at [407, 231] on div "SUBMIT" at bounding box center [405, 228] width 25 height 6
drag, startPoint x: 235, startPoint y: 187, endPoint x: 236, endPoint y: 193, distance: 5.4
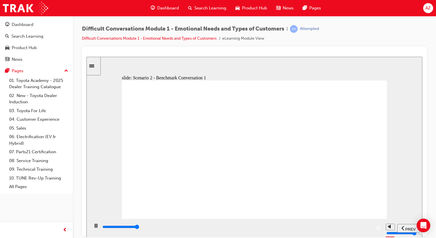
click at [371, 229] on div "playback controls" at bounding box center [237, 227] width 270 height 6
click at [371, 226] on div "playback controls" at bounding box center [237, 227] width 270 height 6
drag, startPoint x: 363, startPoint y: 87, endPoint x: 368, endPoint y: 103, distance: 16.9
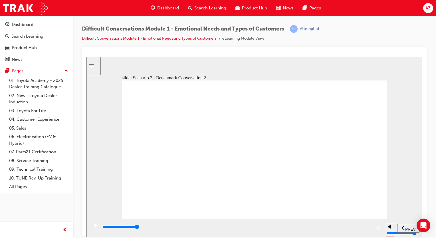
click at [139, 228] on input "slide progress" at bounding box center [121, 227] width 37 height 5
type input "56000"
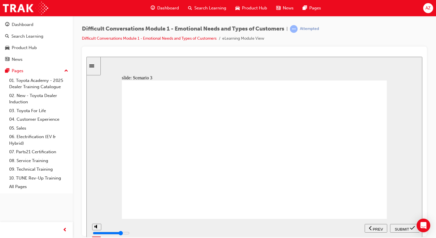
click at [408, 227] on span "SUBMIT" at bounding box center [402, 229] width 14 height 4
radio input "true"
drag, startPoint x: 402, startPoint y: 229, endPoint x: 383, endPoint y: 222, distance: 20.6
click at [401, 229] on span "SUBMIT" at bounding box center [402, 229] width 14 height 4
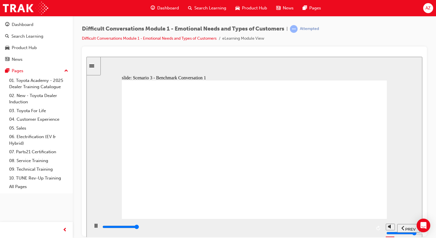
click at [139, 228] on input "slide progress" at bounding box center [121, 227] width 37 height 5
click at [369, 226] on div "playback controls" at bounding box center [237, 227] width 270 height 6
click at [372, 228] on div "playback controls" at bounding box center [236, 228] width 294 height 19
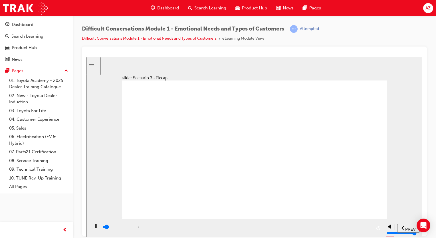
click at [370, 229] on div "playback controls" at bounding box center [237, 227] width 270 height 6
type input "44000"
drag, startPoint x: 243, startPoint y: 171, endPoint x: 356, endPoint y: 218, distance: 122.1
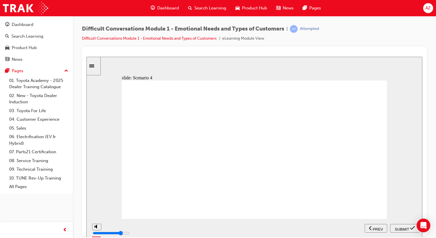
radio input "true"
click at [407, 227] on span "SUBMIT" at bounding box center [402, 229] width 14 height 4
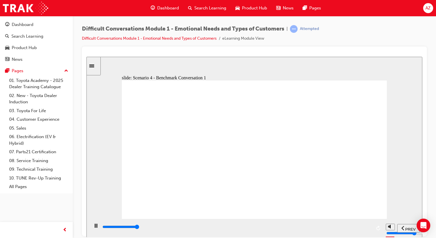
click at [371, 227] on div "playback controls" at bounding box center [237, 227] width 270 height 6
click at [368, 227] on div "playback controls" at bounding box center [237, 227] width 270 height 6
drag, startPoint x: 356, startPoint y: 87, endPoint x: 358, endPoint y: 99, distance: 13.1
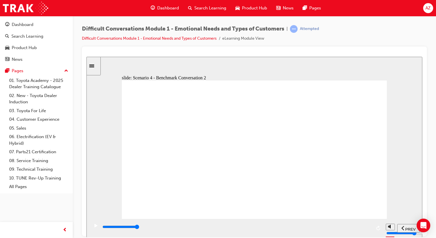
click at [370, 226] on div "playback controls" at bounding box center [237, 227] width 270 height 6
click at [139, 228] on input "slide progress" at bounding box center [121, 227] width 37 height 5
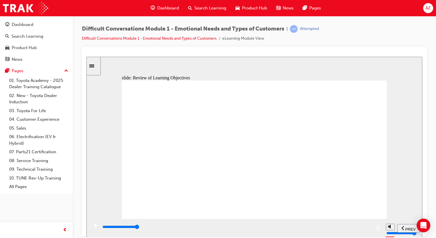
click at [139, 228] on input "slide progress" at bounding box center [121, 227] width 37 height 5
type input "9900"
drag, startPoint x: 352, startPoint y: 127, endPoint x: 197, endPoint y: 181, distance: 164.9
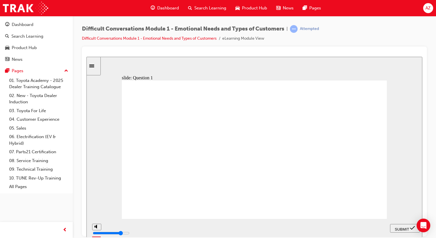
drag, startPoint x: 349, startPoint y: 153, endPoint x: 286, endPoint y: 154, distance: 62.9
drag, startPoint x: 361, startPoint y: 113, endPoint x: 225, endPoint y: 184, distance: 153.8
drag, startPoint x: 359, startPoint y: 172, endPoint x: 253, endPoint y: 175, distance: 106.6
drag, startPoint x: 200, startPoint y: 139, endPoint x: 255, endPoint y: 187, distance: 73.1
drag, startPoint x: 363, startPoint y: 181, endPoint x: 297, endPoint y: 181, distance: 65.7
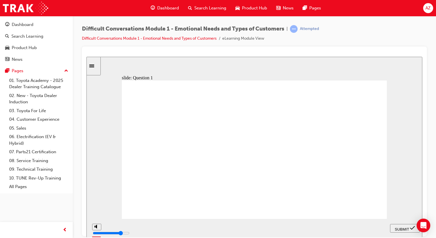
drag, startPoint x: 361, startPoint y: 197, endPoint x: 218, endPoint y: 134, distance: 156.0
drag, startPoint x: 355, startPoint y: 211, endPoint x: 278, endPoint y: 143, distance: 102.2
drag, startPoint x: 343, startPoint y: 144, endPoint x: 233, endPoint y: 148, distance: 110.1
drag, startPoint x: 347, startPoint y: 103, endPoint x: 242, endPoint y: 153, distance: 115.8
drag, startPoint x: 406, startPoint y: 232, endPoint x: 402, endPoint y: 232, distance: 3.2
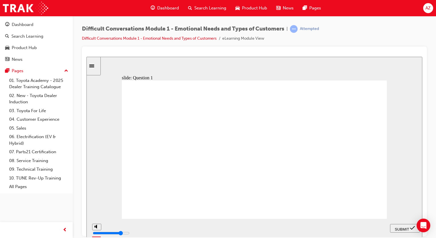
click at [405, 232] on nav "PREV NEXT SUBMIT" at bounding box center [405, 228] width 30 height 19
click at [400, 227] on span "SUBMIT" at bounding box center [402, 229] width 14 height 4
checkbox input "true"
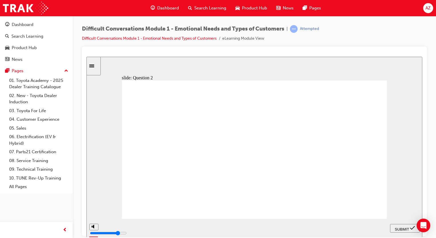
checkbox input "true"
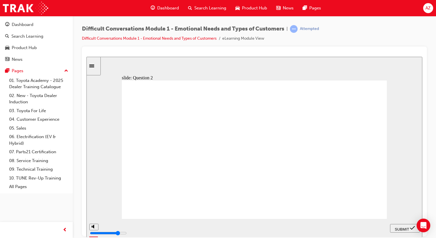
checkbox input "true"
click at [398, 229] on span "SUBMIT" at bounding box center [402, 229] width 14 height 4
checkbox input "true"
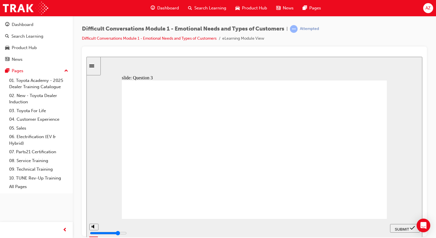
checkbox input "true"
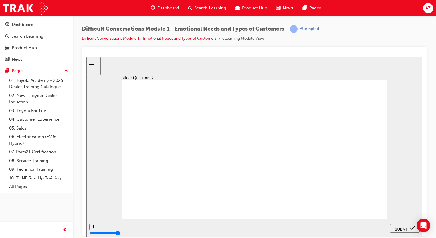
checkbox input "true"
click at [413, 230] on icon "submit" at bounding box center [412, 227] width 5 height 5
drag, startPoint x: 191, startPoint y: 129, endPoint x: 197, endPoint y: 133, distance: 8.1
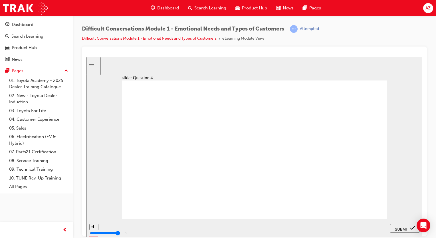
checkbox input "true"
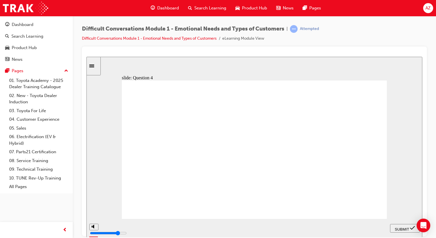
checkbox input "true"
click at [412, 229] on icon "submit" at bounding box center [412, 227] width 5 height 5
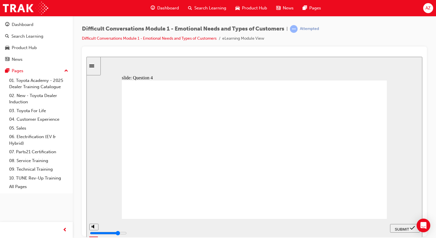
checkbox input "true"
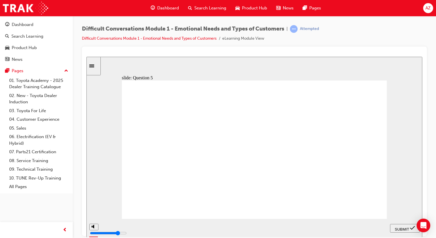
checkbox input "true"
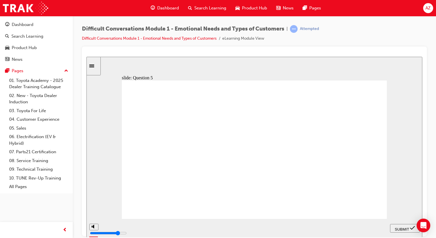
checkbox input "true"
click at [403, 231] on div "SUBMIT" at bounding box center [405, 228] width 25 height 6
drag, startPoint x: 336, startPoint y: 196, endPoint x: 318, endPoint y: 197, distance: 18.0
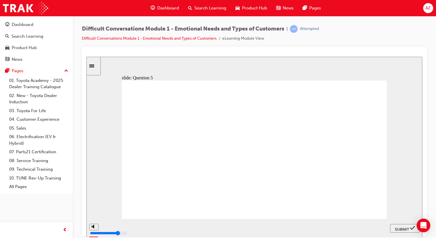
drag, startPoint x: 238, startPoint y: 143, endPoint x: 243, endPoint y: 176, distance: 33.5
checkbox input "true"
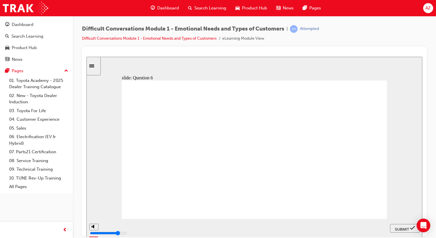
checkbox input "true"
drag, startPoint x: 217, startPoint y: 169, endPoint x: 216, endPoint y: 174, distance: 5.0
checkbox input "true"
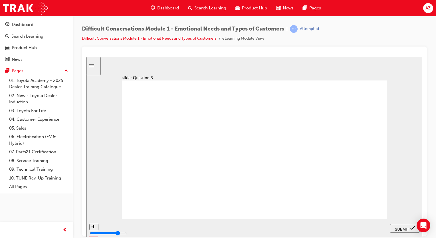
checkbox input "true"
click at [404, 228] on span "SUBMIT" at bounding box center [402, 229] width 14 height 4
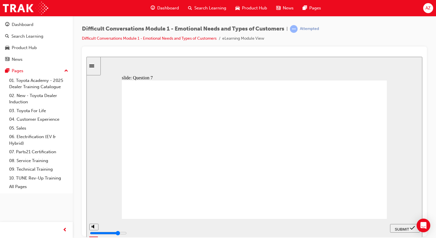
checkbox input "false"
checkbox input "true"
drag, startPoint x: 225, startPoint y: 169, endPoint x: 233, endPoint y: 190, distance: 22.7
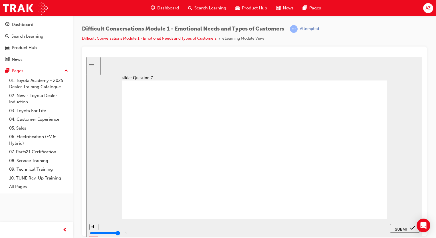
checkbox input "true"
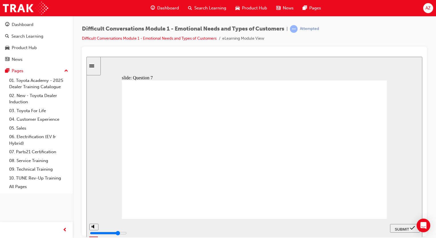
click at [400, 227] on span "SUBMIT" at bounding box center [402, 229] width 14 height 4
checkbox input "true"
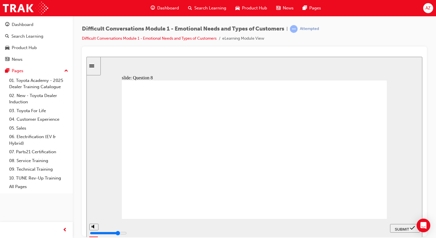
checkbox input "true"
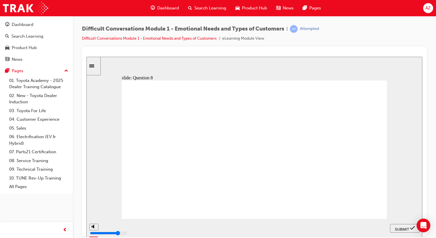
click at [409, 230] on span "SUBMIT" at bounding box center [402, 229] width 14 height 4
drag, startPoint x: 336, startPoint y: 196, endPoint x: 340, endPoint y: 202, distance: 7.4
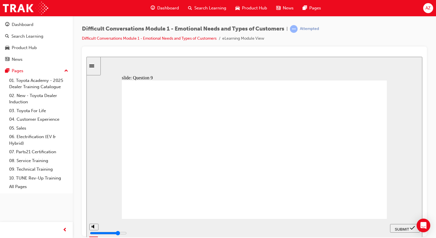
radio input "true"
click at [410, 232] on button "SUBMIT" at bounding box center [405, 228] width 30 height 9
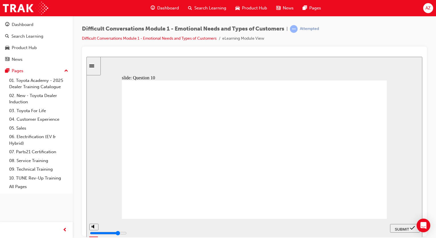
radio input "true"
click at [411, 226] on icon "submit" at bounding box center [412, 227] width 5 height 5
radio input "true"
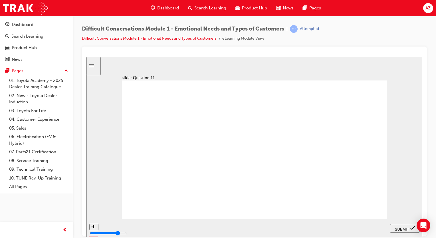
click at [402, 227] on span "SUBMIT" at bounding box center [402, 229] width 14 height 4
radio input "true"
click at [410, 223] on nav "PREV NEXT SUBMIT" at bounding box center [405, 228] width 30 height 19
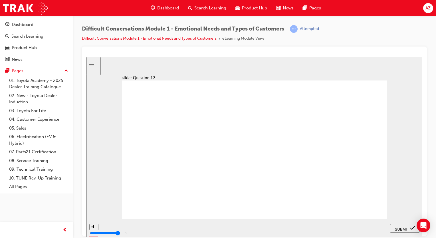
click at [410, 228] on span "SUBMIT" at bounding box center [402, 229] width 14 height 4
click at [370, 226] on div "playback controls" at bounding box center [237, 227] width 270 height 6
type input "4000"
drag, startPoint x: 363, startPoint y: 184, endPoint x: 360, endPoint y: 183, distance: 3.2
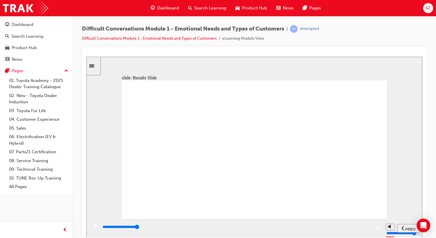
drag, startPoint x: 349, startPoint y: 179, endPoint x: 352, endPoint y: 183, distance: 4.9
click at [305, 30] on div "Completed" at bounding box center [310, 28] width 20 height 5
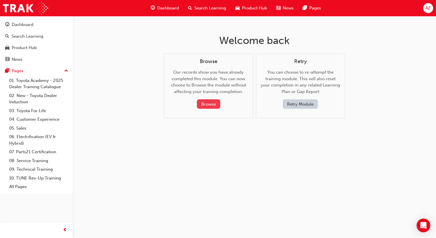
click at [211, 103] on button "Browse" at bounding box center [208, 103] width 23 height 9
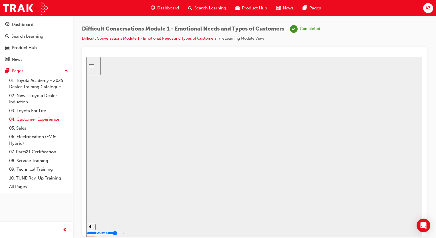
click at [41, 119] on link "04. Customer Experience" at bounding box center [39, 119] width 64 height 9
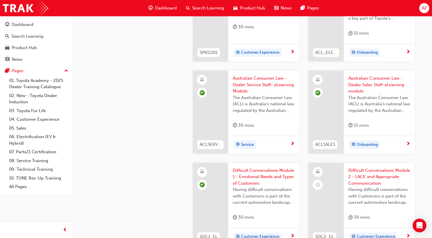
scroll to position [457, 0]
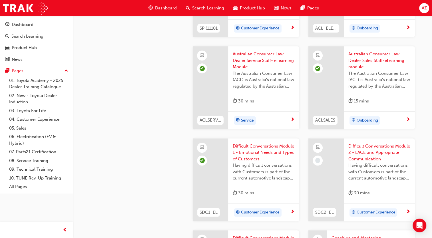
click at [385, 183] on div "Having difficult conversations with Customers is part of the current automotive…" at bounding box center [380, 173] width 62 height 23
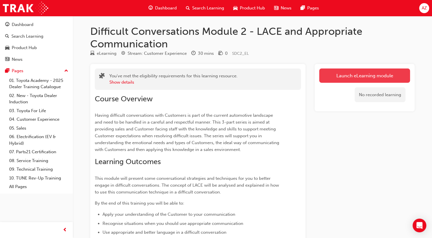
click at [353, 69] on link "Launch eLearning module" at bounding box center [364, 76] width 91 height 14
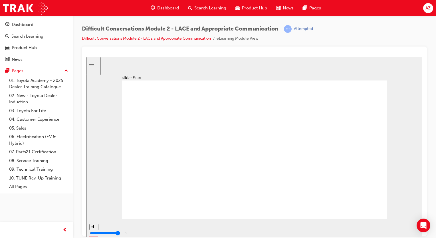
drag, startPoint x: 349, startPoint y: 201, endPoint x: 340, endPoint y: 202, distance: 9.2
drag, startPoint x: 255, startPoint y: 195, endPoint x: 257, endPoint y: 187, distance: 8.0
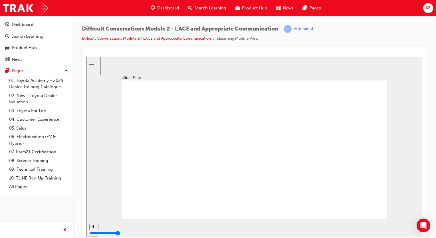
drag, startPoint x: 322, startPoint y: 166, endPoint x: 299, endPoint y: 158, distance: 24.3
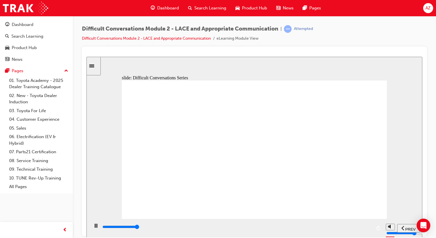
click at [371, 229] on div "playback controls" at bounding box center [237, 227] width 270 height 6
click at [366, 227] on div "playback controls" at bounding box center [237, 227] width 270 height 6
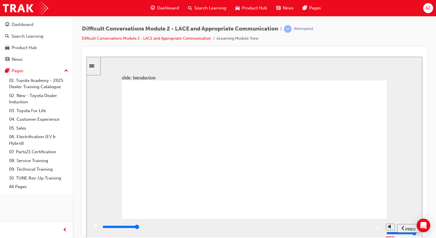
click at [364, 229] on div "playback controls" at bounding box center [237, 227] width 270 height 6
drag, startPoint x: 297, startPoint y: 169, endPoint x: 297, endPoint y: 174, distance: 5.1
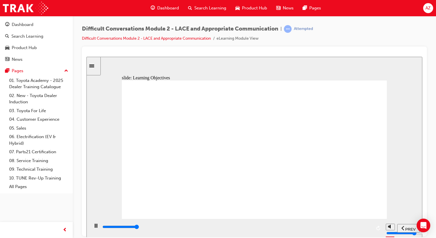
click at [370, 226] on div "playback controls" at bounding box center [237, 227] width 270 height 6
drag, startPoint x: 356, startPoint y: 202, endPoint x: 334, endPoint y: 214, distance: 24.8
click at [371, 227] on div "playback controls" at bounding box center [237, 227] width 270 height 6
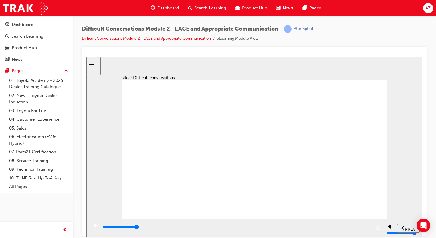
drag, startPoint x: 371, startPoint y: 228, endPoint x: 361, endPoint y: 228, distance: 9.1
click at [371, 229] on div "playback controls" at bounding box center [237, 227] width 270 height 6
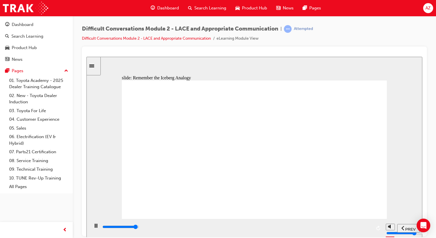
click at [361, 227] on div "playback controls" at bounding box center [237, 227] width 270 height 6
click at [370, 229] on div "playback controls" at bounding box center [237, 227] width 270 height 6
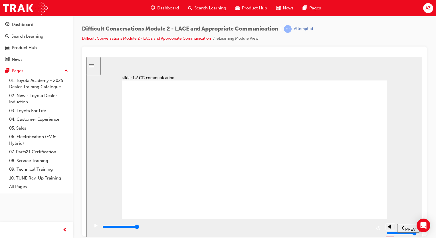
drag, startPoint x: 170, startPoint y: 228, endPoint x: 173, endPoint y: 228, distance: 3.1
click at [139, 228] on input "slide progress" at bounding box center [121, 227] width 37 height 5
click at [225, 226] on div "playback controls" at bounding box center [237, 227] width 270 height 6
click at [257, 230] on div "playback controls" at bounding box center [237, 227] width 270 height 6
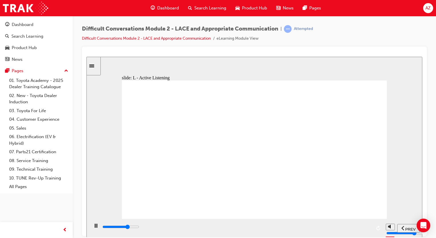
click at [293, 227] on div "playback controls" at bounding box center [237, 227] width 270 height 6
click at [328, 229] on div "playback controls" at bounding box center [237, 227] width 270 height 6
click at [139, 228] on input "slide progress" at bounding box center [121, 227] width 37 height 5
drag, startPoint x: 373, startPoint y: 229, endPoint x: 370, endPoint y: 228, distance: 3.1
click at [372, 229] on div "playback controls" at bounding box center [236, 228] width 294 height 19
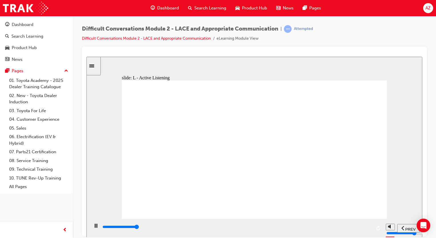
click at [369, 227] on div "playback controls" at bounding box center [237, 227] width 270 height 6
drag, startPoint x: 289, startPoint y: 179, endPoint x: 267, endPoint y: 179, distance: 21.7
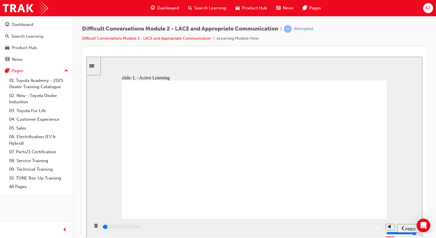
drag, startPoint x: 316, startPoint y: 111, endPoint x: 312, endPoint y: 116, distance: 6.2
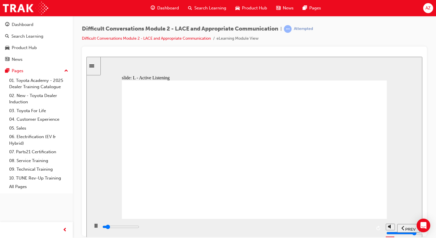
drag, startPoint x: 214, startPoint y: 177, endPoint x: 217, endPoint y: 179, distance: 3.7
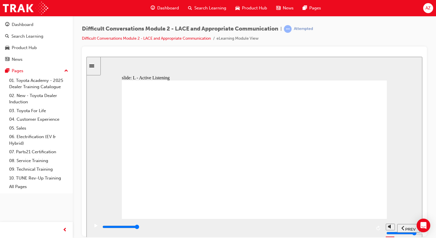
click at [139, 228] on input "slide progress" at bounding box center [121, 227] width 37 height 5
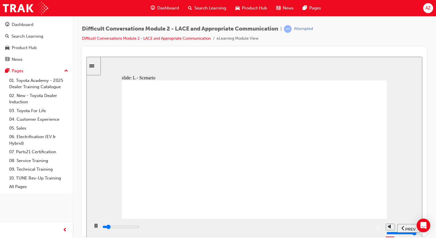
click at [139, 227] on input "slide progress" at bounding box center [121, 227] width 37 height 5
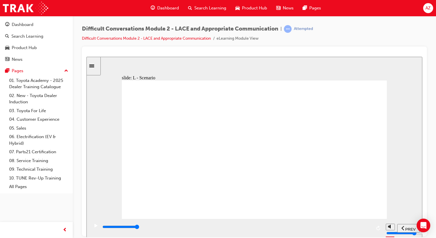
drag, startPoint x: 361, startPoint y: 200, endPoint x: 342, endPoint y: 209, distance: 20.7
drag, startPoint x: 369, startPoint y: 227, endPoint x: 348, endPoint y: 228, distance: 21.4
click at [369, 227] on div "playback controls" at bounding box center [237, 227] width 270 height 6
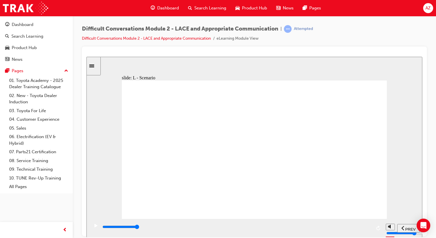
click at [367, 227] on div "playback controls" at bounding box center [237, 227] width 270 height 6
drag, startPoint x: 365, startPoint y: 200, endPoint x: 368, endPoint y: 206, distance: 7.1
click at [365, 229] on div "playback controls" at bounding box center [237, 227] width 270 height 6
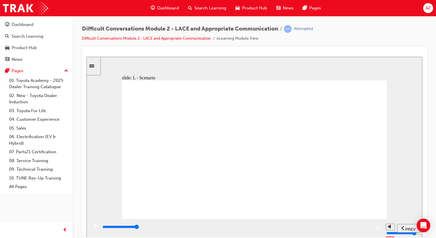
drag, startPoint x: 369, startPoint y: 201, endPoint x: 368, endPoint y: 208, distance: 6.6
click at [139, 228] on input "slide progress" at bounding box center [121, 227] width 37 height 5
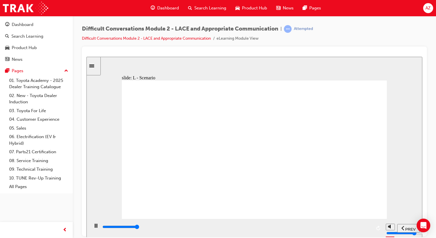
click at [370, 227] on div "playback controls" at bounding box center [237, 227] width 270 height 6
drag, startPoint x: 355, startPoint y: 213, endPoint x: 316, endPoint y: 221, distance: 40.6
click at [370, 229] on div "playback controls" at bounding box center [237, 227] width 270 height 6
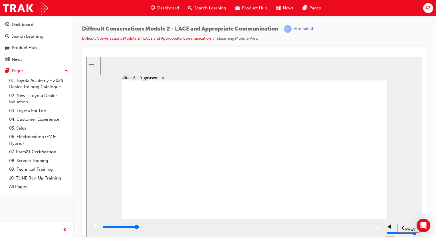
click at [370, 227] on div "playback controls" at bounding box center [237, 227] width 270 height 6
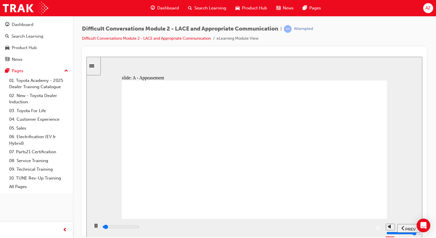
click at [366, 227] on div "playback controls" at bounding box center [237, 227] width 270 height 6
drag, startPoint x: 366, startPoint y: 199, endPoint x: 362, endPoint y: 203, distance: 5.3
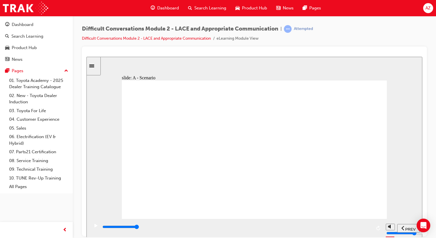
click at [139, 227] on input "slide progress" at bounding box center [121, 227] width 37 height 5
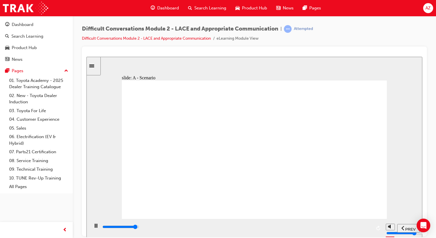
click at [359, 229] on div "playback controls" at bounding box center [237, 227] width 270 height 6
drag, startPoint x: 365, startPoint y: 200, endPoint x: 365, endPoint y: 207, distance: 6.9
click at [367, 227] on div "playback controls" at bounding box center [237, 227] width 270 height 6
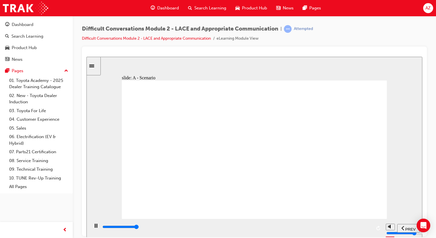
click at [367, 227] on div "playback controls" at bounding box center [237, 227] width 270 height 6
click at [370, 230] on div "playback controls" at bounding box center [237, 227] width 270 height 6
click at [368, 227] on div "playback controls" at bounding box center [237, 227] width 270 height 6
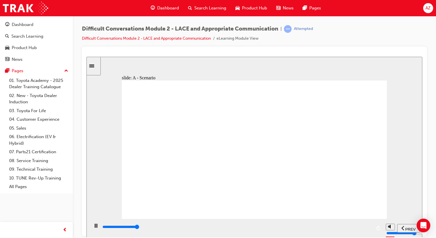
click at [368, 227] on div "playback controls" at bounding box center [237, 227] width 270 height 6
click at [369, 227] on div "playback controls" at bounding box center [237, 227] width 270 height 6
click at [368, 226] on div "playback controls" at bounding box center [237, 227] width 270 height 6
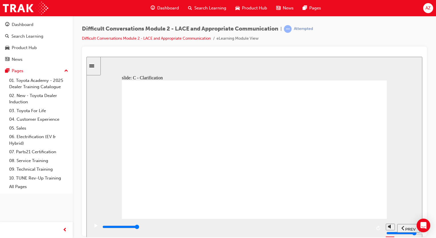
drag, startPoint x: 375, startPoint y: 183, endPoint x: 370, endPoint y: 180, distance: 6.2
drag, startPoint x: 325, startPoint y: 169, endPoint x: 307, endPoint y: 170, distance: 18.9
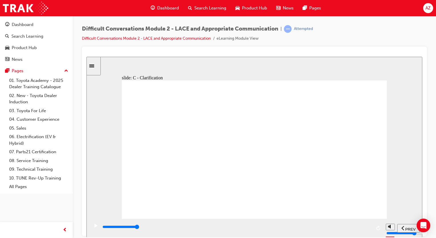
drag, startPoint x: 234, startPoint y: 167, endPoint x: 200, endPoint y: 164, distance: 34.7
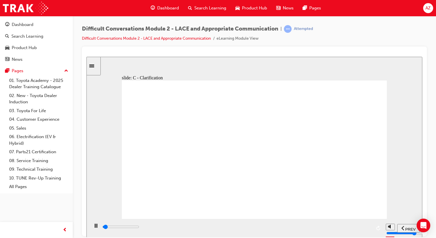
click at [370, 225] on div "playback controls" at bounding box center [237, 228] width 270 height 9
click at [371, 229] on div "playback controls" at bounding box center [237, 227] width 270 height 6
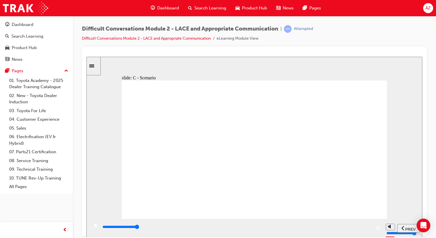
drag, startPoint x: 364, startPoint y: 195, endPoint x: 370, endPoint y: 201, distance: 8.1
click at [330, 229] on div "playback controls" at bounding box center [237, 227] width 270 height 6
click at [368, 227] on div "playback controls" at bounding box center [237, 227] width 270 height 6
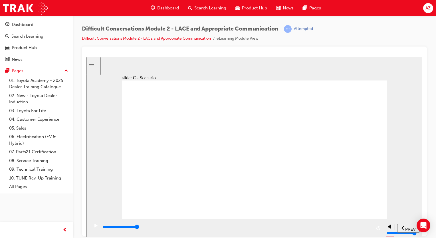
drag, startPoint x: 365, startPoint y: 225, endPoint x: 370, endPoint y: 229, distance: 6.3
click at [365, 226] on div "playback controls" at bounding box center [237, 228] width 270 height 9
drag, startPoint x: 369, startPoint y: 200, endPoint x: 367, endPoint y: 205, distance: 5.5
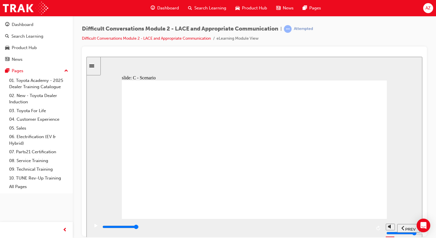
drag, startPoint x: 365, startPoint y: 227, endPoint x: 370, endPoint y: 230, distance: 5.6
click at [139, 228] on input "slide progress" at bounding box center [121, 227] width 37 height 5
drag, startPoint x: 364, startPoint y: 194, endPoint x: 364, endPoint y: 202, distance: 7.4
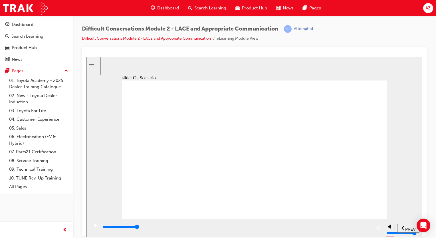
click at [368, 229] on div "playback controls" at bounding box center [237, 227] width 270 height 6
click at [369, 224] on div "playback controls" at bounding box center [237, 228] width 270 height 9
click at [370, 206] on div "At this point you would gather all the information possible. The problem that P…" at bounding box center [254, 152] width 265 height 144
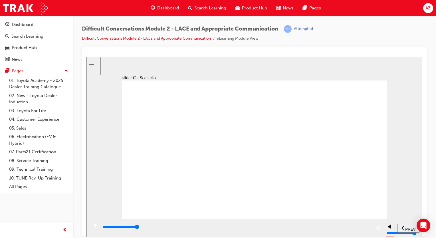
click at [371, 229] on div "playback controls" at bounding box center [237, 227] width 270 height 6
click at [370, 226] on div "playback controls" at bounding box center [237, 227] width 270 height 6
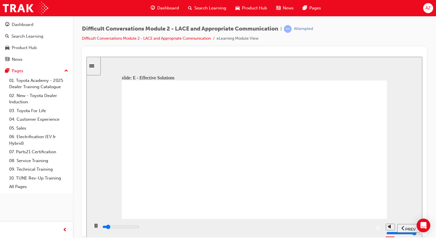
drag, startPoint x: 225, startPoint y: 183, endPoint x: 238, endPoint y: 184, distance: 12.9
drag, startPoint x: 266, startPoint y: 184, endPoint x: 286, endPoint y: 184, distance: 19.4
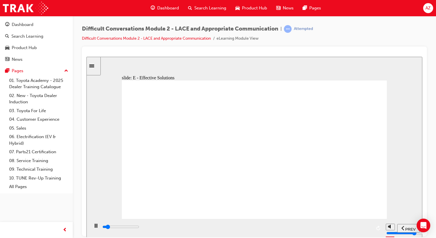
drag, startPoint x: 311, startPoint y: 187, endPoint x: 307, endPoint y: 187, distance: 4.6
click at [369, 229] on div "playback controls" at bounding box center [237, 227] width 270 height 6
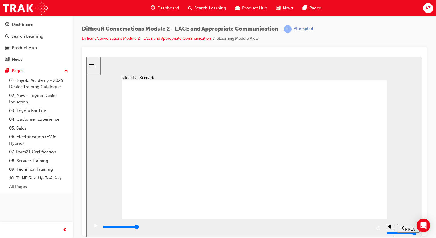
click at [368, 230] on div "playback controls" at bounding box center [237, 227] width 270 height 6
drag, startPoint x: 365, startPoint y: 200, endPoint x: 365, endPoint y: 210, distance: 10.3
click at [371, 228] on div "playback controls" at bounding box center [237, 227] width 270 height 6
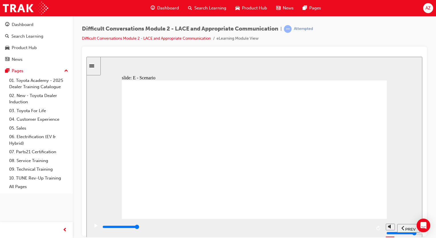
click at [369, 227] on div "playback controls" at bounding box center [237, 227] width 270 height 6
drag, startPoint x: 368, startPoint y: 200, endPoint x: 370, endPoint y: 205, distance: 6.2
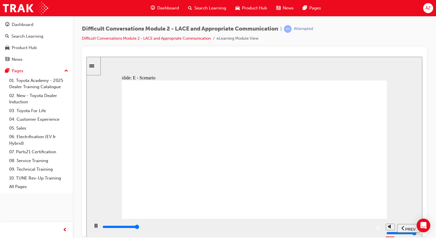
click at [139, 227] on input "slide progress" at bounding box center [121, 227] width 37 height 5
click at [369, 229] on div "playback controls" at bounding box center [237, 227] width 270 height 6
click at [371, 227] on div "playback controls" at bounding box center [237, 227] width 270 height 6
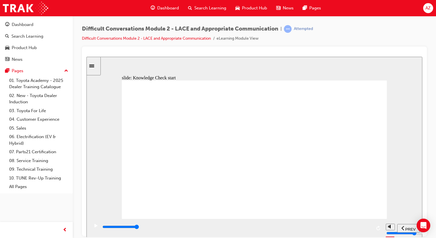
click at [362, 225] on div "playback controls" at bounding box center [237, 228] width 270 height 9
type input "6200"
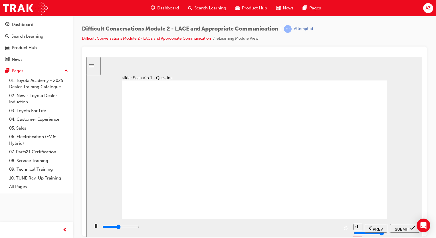
checkbox input "true"
type input "7100"
checkbox input "true"
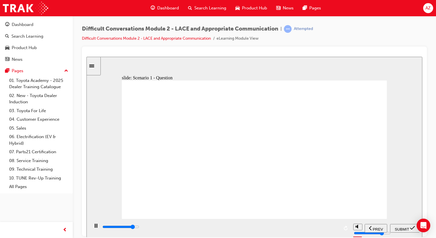
type input "12700"
checkbox input "true"
click at [401, 227] on span "SUBMIT" at bounding box center [402, 229] width 14 height 4
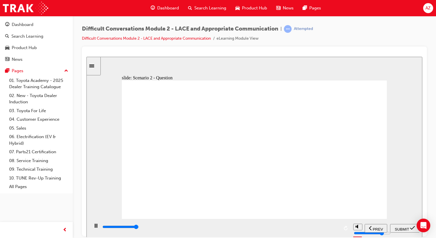
type input "7900"
checkbox input "true"
type input "8000"
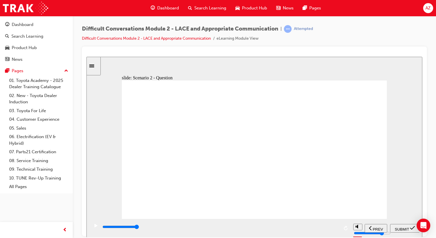
checkbox input "true"
drag, startPoint x: 395, startPoint y: 227, endPoint x: 367, endPoint y: 219, distance: 29.3
click at [396, 227] on span "SUBMIT" at bounding box center [402, 229] width 14 height 4
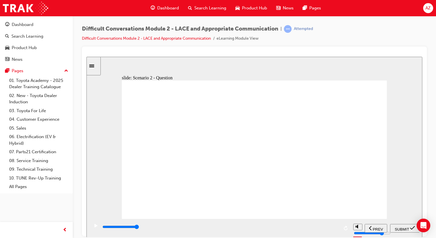
click at [368, 226] on div "playback controls" at bounding box center [237, 227] width 270 height 6
drag, startPoint x: 213, startPoint y: 141, endPoint x: 239, endPoint y: 149, distance: 27.7
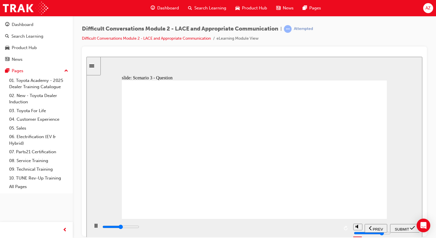
type input "4600"
checkbox input "true"
type input "8300"
checkbox input "true"
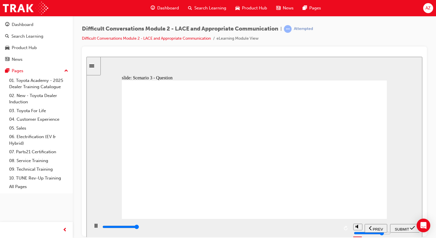
type input "9200"
checkbox input "true"
click at [404, 229] on span "SUBMIT" at bounding box center [402, 229] width 14 height 4
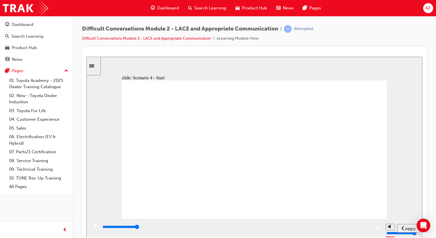
type input "8900"
checkbox input "true"
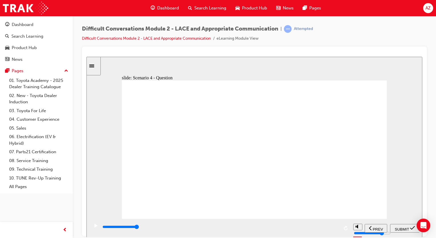
checkbox input "true"
click at [411, 229] on icon "submit" at bounding box center [412, 227] width 5 height 5
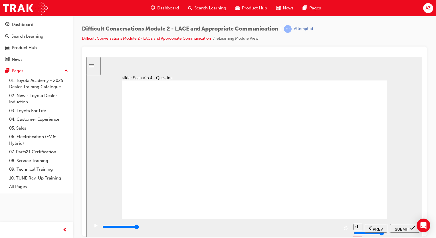
click at [367, 227] on div "playback controls" at bounding box center [237, 227] width 270 height 6
click at [357, 229] on div "playback controls" at bounding box center [237, 227] width 270 height 6
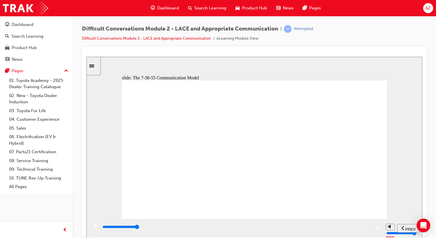
click at [366, 230] on div "playback controls" at bounding box center [237, 227] width 270 height 6
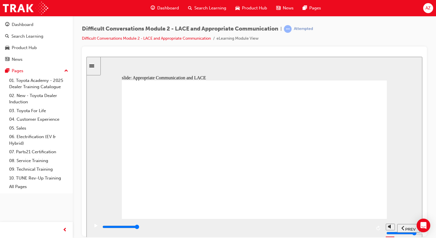
click at [139, 228] on input "slide progress" at bounding box center [121, 227] width 37 height 5
drag, startPoint x: 329, startPoint y: 193, endPoint x: 337, endPoint y: 195, distance: 8.0
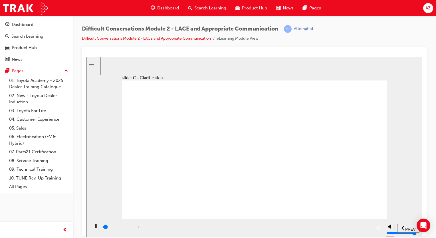
click at [261, 226] on div "playback controls" at bounding box center [237, 228] width 270 height 9
click at [325, 225] on div "playback controls" at bounding box center [237, 228] width 270 height 9
click at [349, 227] on div "playback controls" at bounding box center [237, 227] width 270 height 6
click at [363, 226] on div "playback controls" at bounding box center [237, 227] width 270 height 6
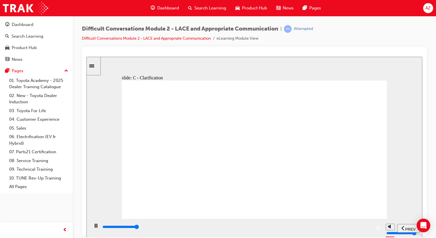
drag, startPoint x: 313, startPoint y: 186, endPoint x: 323, endPoint y: 198, distance: 15.4
drag, startPoint x: 273, startPoint y: 120, endPoint x: 268, endPoint y: 125, distance: 6.5
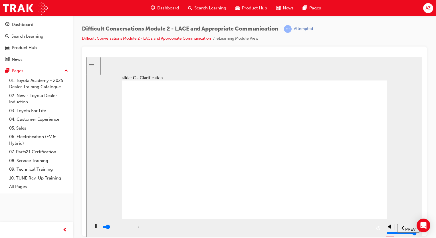
drag, startPoint x: 206, startPoint y: 159, endPoint x: 211, endPoint y: 175, distance: 16.4
click at [251, 226] on div "playback controls" at bounding box center [237, 227] width 270 height 6
drag, startPoint x: 297, startPoint y: 224, endPoint x: 300, endPoint y: 225, distance: 2.9
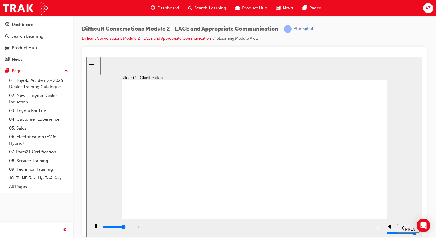
click at [297, 224] on div "playback controls" at bounding box center [237, 228] width 270 height 9
click at [360, 224] on div "playback controls" at bounding box center [237, 228] width 270 height 9
drag, startPoint x: 219, startPoint y: 163, endPoint x: 266, endPoint y: 165, distance: 47.1
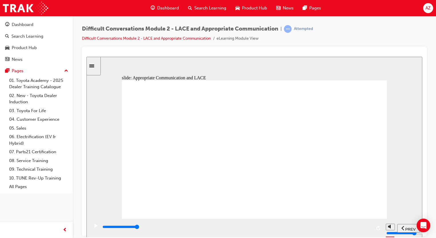
click at [352, 223] on div "playback controls" at bounding box center [236, 228] width 294 height 19
click at [366, 229] on div "playback controls" at bounding box center [237, 227] width 270 height 6
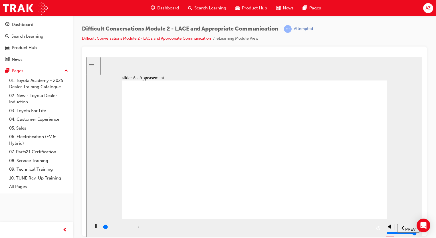
drag, startPoint x: 329, startPoint y: 173, endPoint x: 333, endPoint y: 173, distance: 3.5
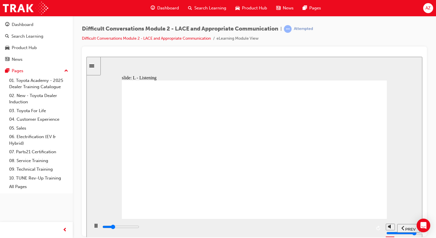
click at [327, 230] on div "playback controls" at bounding box center [237, 227] width 270 height 6
click at [366, 227] on div "playback controls" at bounding box center [237, 227] width 270 height 6
drag, startPoint x: 218, startPoint y: 145, endPoint x: 251, endPoint y: 149, distance: 33.3
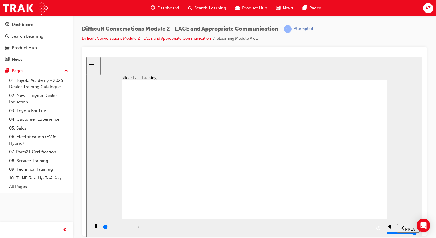
drag, startPoint x: 307, startPoint y: 142, endPoint x: 314, endPoint y: 145, distance: 7.4
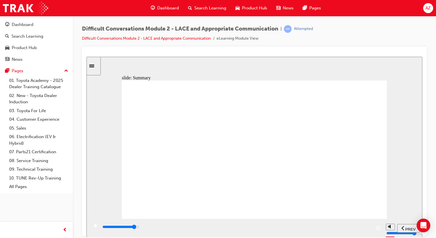
click at [139, 228] on input "slide progress" at bounding box center [121, 227] width 37 height 5
click at [363, 224] on div "playback controls" at bounding box center [237, 228] width 270 height 9
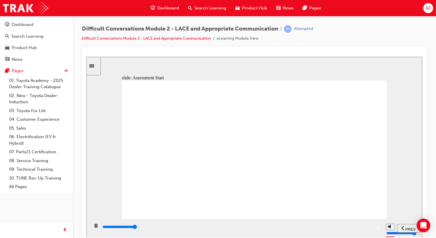
drag, startPoint x: 354, startPoint y: 226, endPoint x: 351, endPoint y: 226, distance: 3.4
click at [354, 226] on div "playback controls" at bounding box center [237, 227] width 270 height 6
type input "9600"
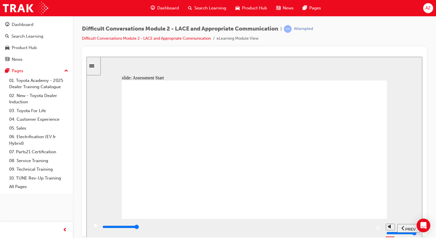
checkbox input "true"
drag, startPoint x: 189, startPoint y: 190, endPoint x: 195, endPoint y: 190, distance: 6.0
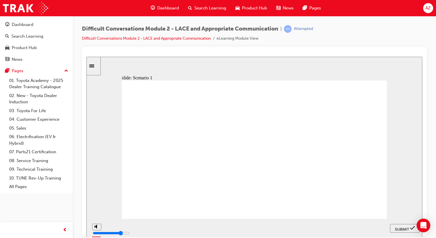
checkbox input "true"
drag, startPoint x: 226, startPoint y: 204, endPoint x: 220, endPoint y: 199, distance: 8.1
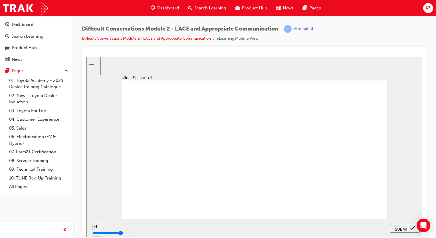
checkbox input "true"
click at [409, 227] on span "SUBMIT" at bounding box center [402, 229] width 14 height 4
drag, startPoint x: 171, startPoint y: 141, endPoint x: 180, endPoint y: 141, distance: 9.7
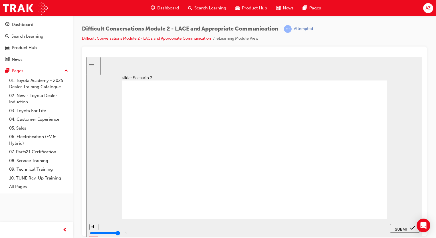
checkbox input "true"
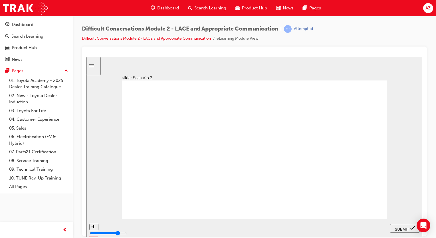
checkbox input "true"
drag, startPoint x: 200, startPoint y: 209, endPoint x: 206, endPoint y: 205, distance: 7.3
checkbox input "true"
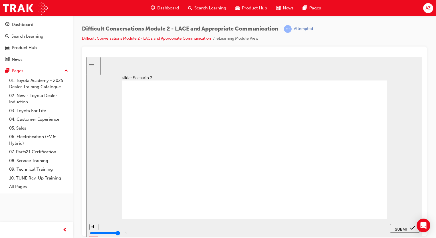
click at [397, 227] on span "SUBMIT" at bounding box center [402, 229] width 14 height 4
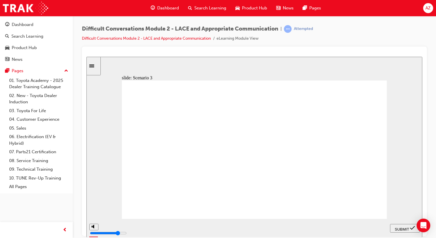
checkbox input "true"
click at [403, 225] on div "SUBMIT" at bounding box center [405, 228] width 25 height 6
click at [410, 227] on span "NEXT" at bounding box center [407, 229] width 10 height 4
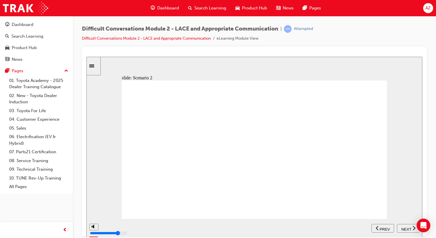
click at [407, 228] on span "NEXT" at bounding box center [407, 229] width 10 height 4
click at [406, 227] on nav "PREV NEXT SUBMIT" at bounding box center [405, 228] width 30 height 19
click at [87, 57] on span "NEXT" at bounding box center [87, 57] width 0 height 0
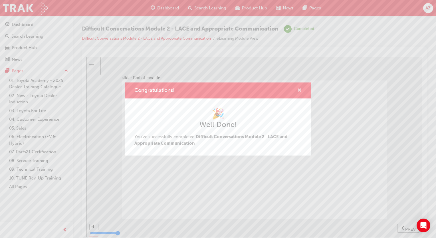
click at [300, 88] on span "cross-icon" at bounding box center [300, 90] width 4 height 5
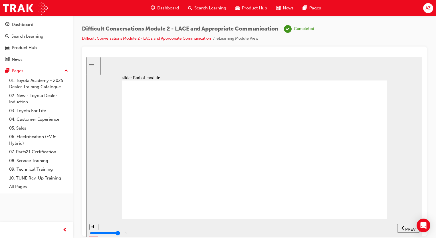
click at [406, 226] on div "PREV" at bounding box center [409, 228] width 18 height 6
type input "4000"
click at [406, 225] on div "PREV" at bounding box center [409, 228] width 18 height 6
click at [26, 30] on button "Dashboard Search Learning Product Hub News Pages" at bounding box center [36, 41] width 68 height 47
drag, startPoint x: 27, startPoint y: 27, endPoint x: 49, endPoint y: 31, distance: 22.1
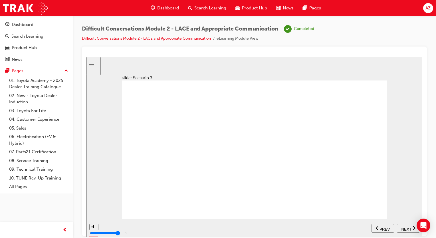
click at [28, 27] on div "Dashboard" at bounding box center [23, 24] width 22 height 7
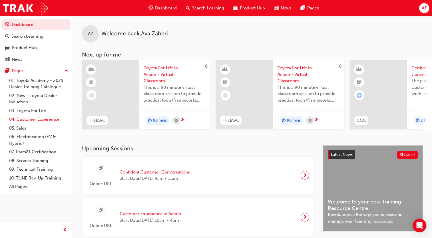
click at [38, 122] on link "04. Customer Experience" at bounding box center [39, 119] width 64 height 9
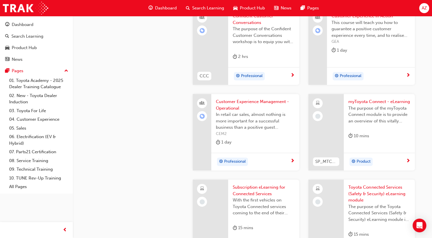
scroll to position [686, 0]
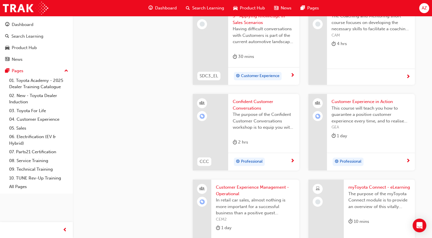
click at [265, 133] on div "The purpose of the Confident Customer Conversations workshop is to equip you wi…" at bounding box center [264, 122] width 62 height 23
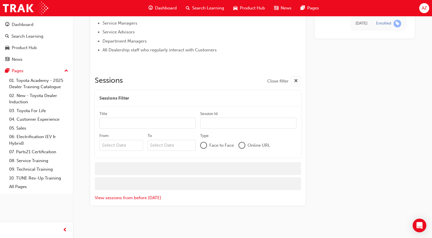
scroll to position [686, 0]
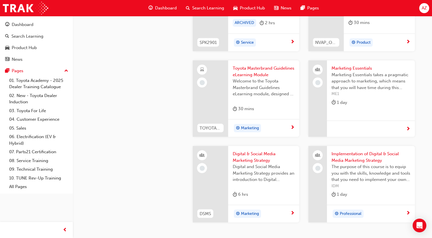
scroll to position [1114, 0]
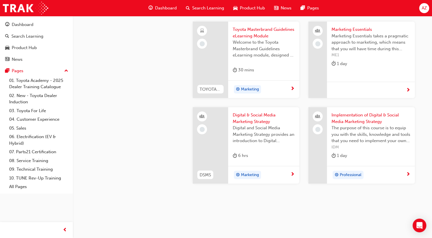
click at [289, 138] on span "Digital and Social Media Marketing Strategy provides an introduction to Digital…" at bounding box center [264, 134] width 62 height 19
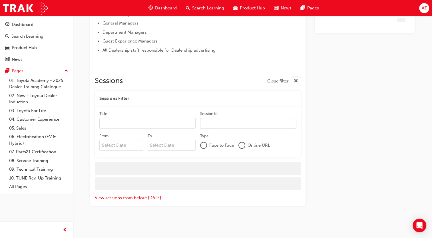
scroll to position [411, 0]
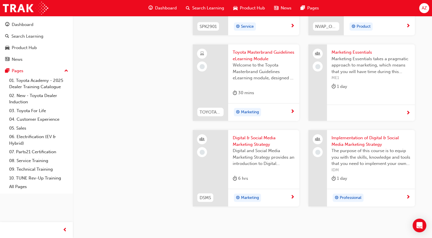
scroll to position [1057, 0]
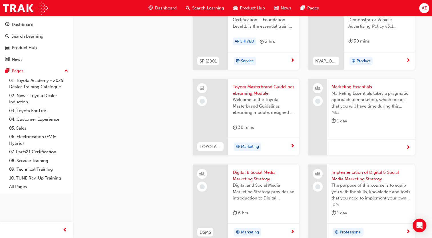
click at [350, 126] on div "1 day" at bounding box center [371, 121] width 79 height 9
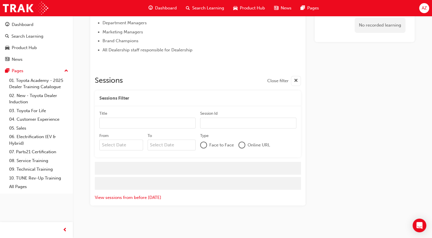
scroll to position [386, 0]
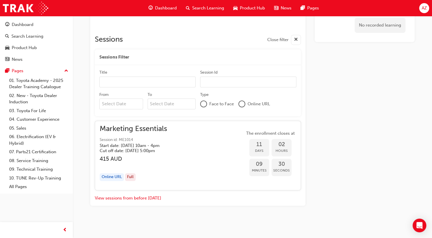
click at [160, 148] on h5 "Cut off date: [DATE] 5:00pm" at bounding box center [130, 150] width 60 height 5
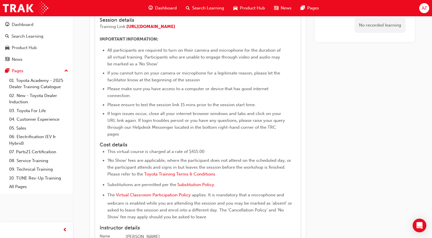
scroll to position [562, 0]
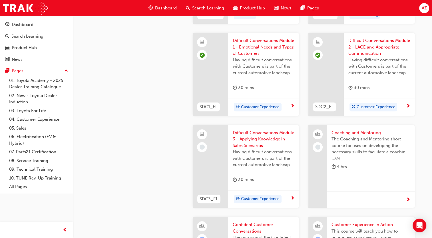
scroll to position [1057, 0]
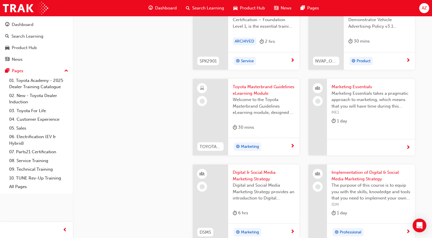
click at [396, 196] on span "The purpose of this course is to equip you with the skills, knowledge and tools…" at bounding box center [371, 191] width 79 height 19
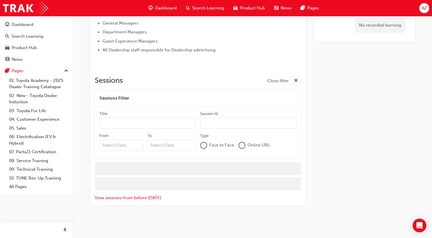
scroll to position [398, 0]
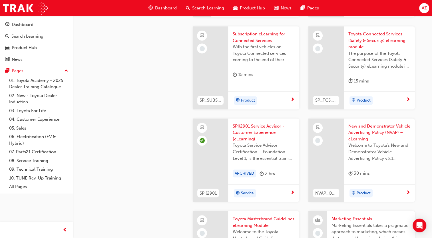
scroll to position [886, 0]
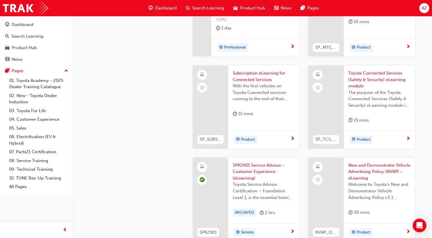
click at [351, 164] on span "New and Demonstrator Vehicle Advertising Policy (NVAP) – eLearning" at bounding box center [380, 171] width 62 height 19
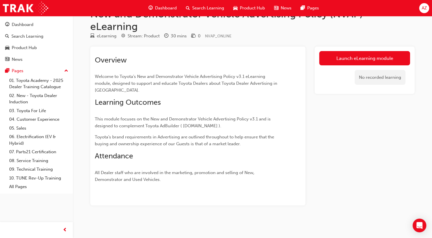
scroll to position [17, 0]
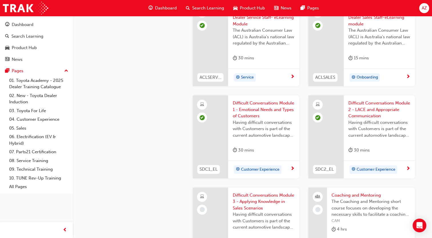
scroll to position [600, 0]
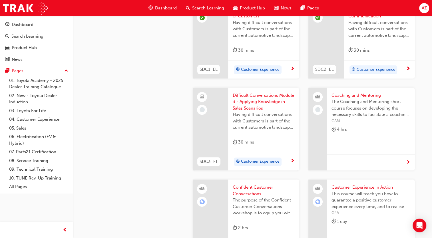
click at [346, 121] on span "CAM" at bounding box center [371, 121] width 79 height 7
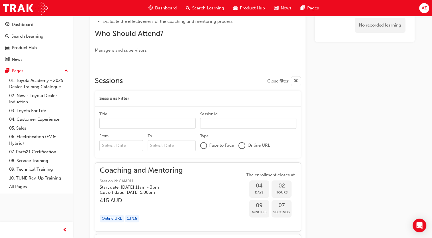
scroll to position [291, 0]
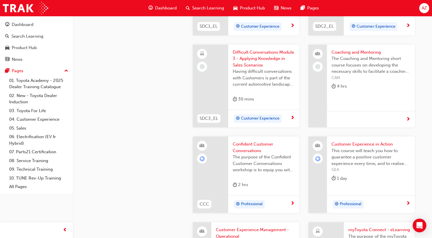
scroll to position [600, 0]
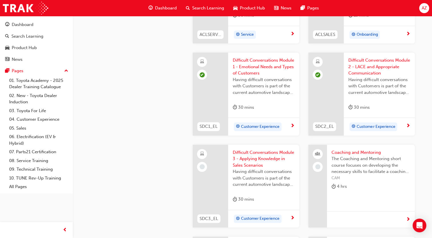
click at [273, 164] on span "Difficult Conversations Module 3 - Applying Knowledge in Sales Scenarios" at bounding box center [264, 158] width 62 height 19
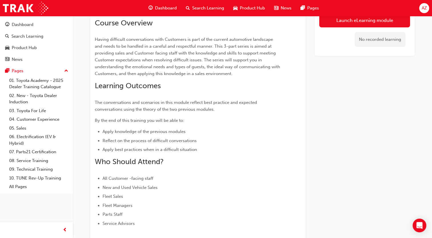
scroll to position [63, 0]
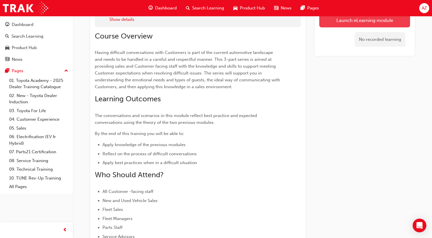
click at [344, 23] on link "Launch eLearning module" at bounding box center [364, 20] width 91 height 14
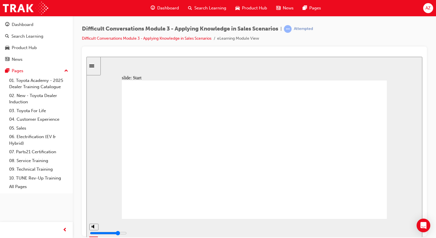
click at [372, 229] on div "playback controls" at bounding box center [236, 228] width 294 height 19
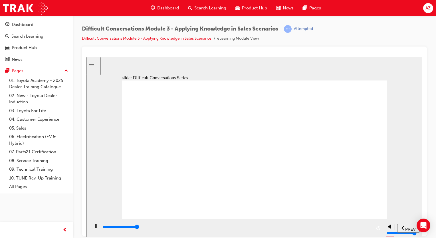
click at [370, 229] on div "playback controls" at bounding box center [237, 227] width 270 height 6
click at [368, 225] on div "playback controls" at bounding box center [237, 227] width 270 height 6
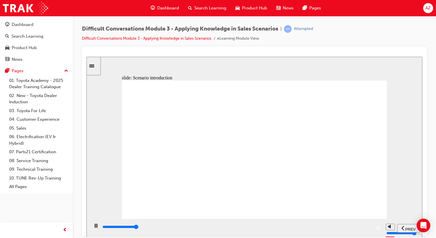
click at [365, 226] on div "playback controls" at bounding box center [237, 227] width 270 height 6
click at [370, 227] on div "playback controls" at bounding box center [237, 227] width 270 height 6
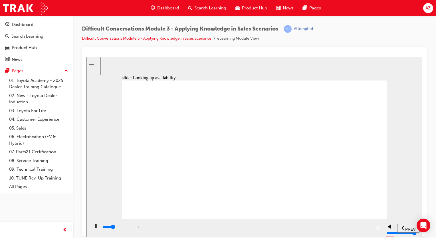
click at [361, 226] on div "playback controls" at bounding box center [237, 227] width 270 height 6
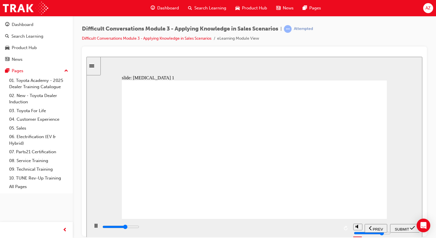
drag, startPoint x: 282, startPoint y: 147, endPoint x: 287, endPoint y: 144, distance: 6.1
drag, startPoint x: 273, startPoint y: 195, endPoint x: 308, endPoint y: 202, distance: 35.6
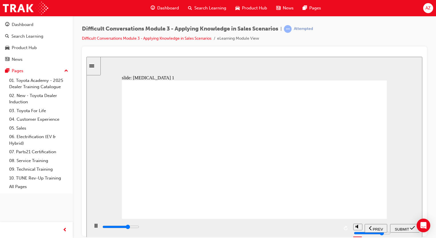
click at [404, 228] on span "SUBMIT" at bounding box center [402, 229] width 14 height 4
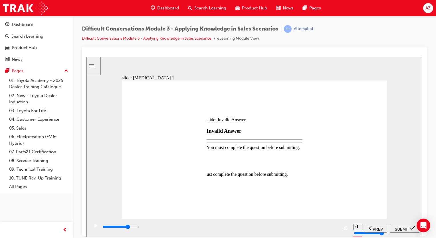
type input "17900"
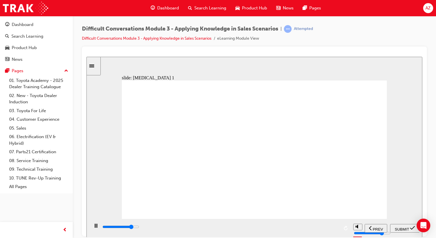
type input "24800"
radio input "true"
drag, startPoint x: 396, startPoint y: 229, endPoint x: 377, endPoint y: 225, distance: 19.4
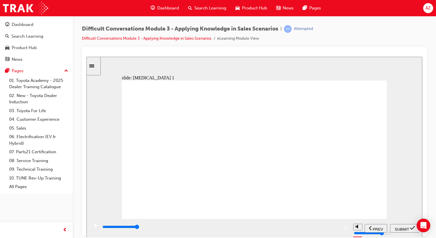
click at [397, 229] on span "SUBMIT" at bounding box center [402, 229] width 14 height 4
drag, startPoint x: 267, startPoint y: 135, endPoint x: 258, endPoint y: 123, distance: 14.3
drag, startPoint x: 261, startPoint y: 81, endPoint x: 243, endPoint y: 91, distance: 20.2
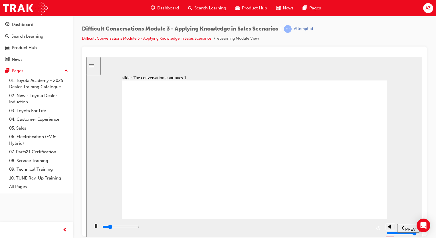
drag, startPoint x: 343, startPoint y: 206, endPoint x: 295, endPoint y: 223, distance: 51.0
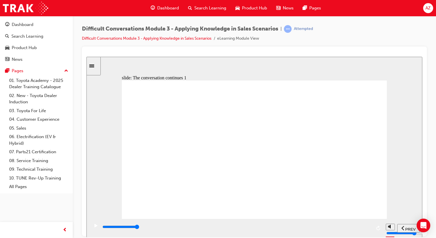
type input "10200"
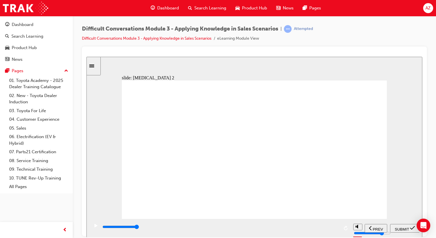
radio input "true"
click at [407, 229] on span "SUBMIT" at bounding box center [402, 229] width 14 height 4
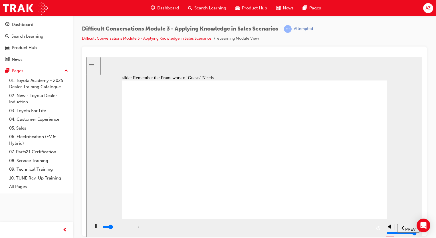
click at [371, 230] on div "playback controls" at bounding box center [237, 227] width 270 height 6
click at [370, 230] on div "playback controls" at bounding box center [237, 227] width 270 height 6
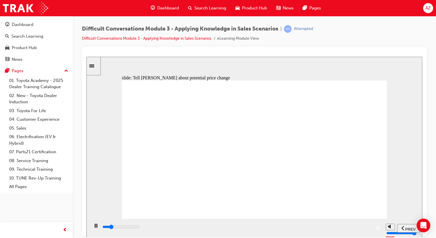
drag, startPoint x: 283, startPoint y: 150, endPoint x: 319, endPoint y: 133, distance: 40.5
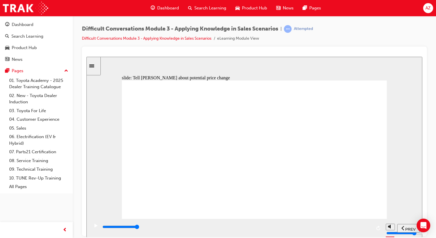
drag, startPoint x: 325, startPoint y: 159, endPoint x: 227, endPoint y: 133, distance: 102.1
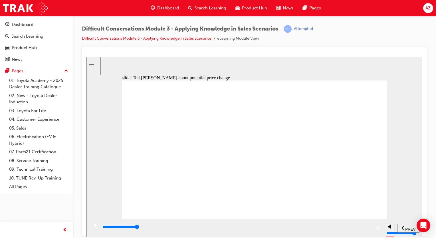
drag, startPoint x: 348, startPoint y: 176, endPoint x: 353, endPoint y: 176, distance: 5.1
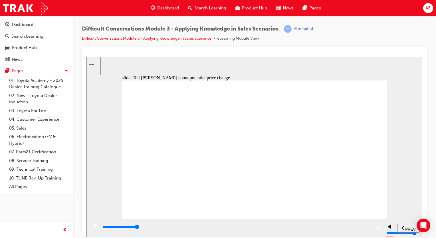
drag, startPoint x: 261, startPoint y: 176, endPoint x: 275, endPoint y: 214, distance: 39.7
drag, startPoint x: 304, startPoint y: 179, endPoint x: 298, endPoint y: 181, distance: 5.9
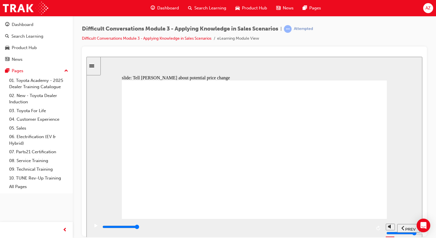
drag, startPoint x: 234, startPoint y: 167, endPoint x: 242, endPoint y: 170, distance: 8.7
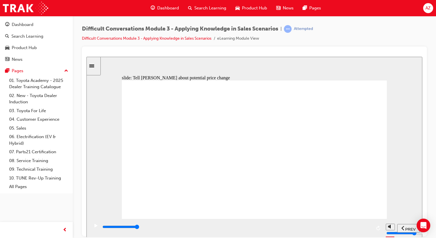
click at [390, 161] on div "slide: Tell [PERSON_NAME] about potential price change Got it! Scenario Rectang…" at bounding box center [255, 147] width 336 height 181
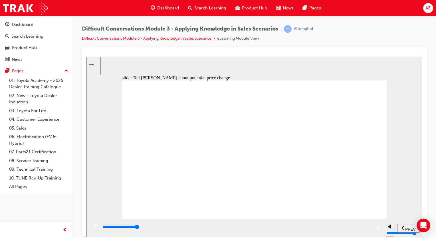
drag, startPoint x: 347, startPoint y: 171, endPoint x: 359, endPoint y: 177, distance: 13.3
click at [349, 172] on div "Got it! Scenario Rectangle 1 Inform Jack about potential delays and reasons for…" at bounding box center [254, 152] width 265 height 144
drag, startPoint x: 358, startPoint y: 178, endPoint x: 331, endPoint y: 172, distance: 27.8
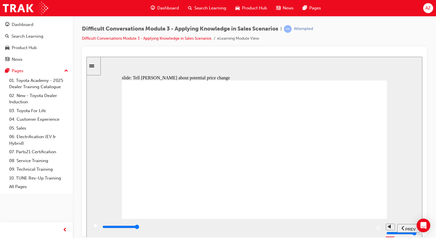
drag, startPoint x: 345, startPoint y: 149, endPoint x: 210, endPoint y: 142, distance: 135.0
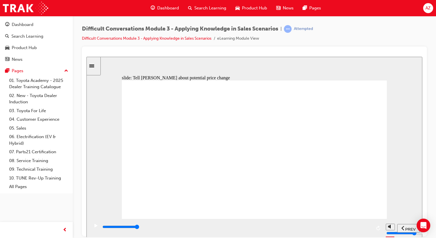
click at [368, 229] on div "playback controls" at bounding box center [237, 227] width 270 height 6
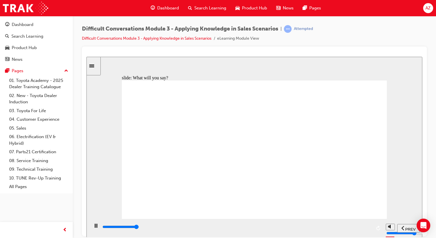
click at [139, 228] on input "slide progress" at bounding box center [121, 227] width 37 height 5
click at [370, 226] on div "playback controls" at bounding box center [237, 227] width 270 height 6
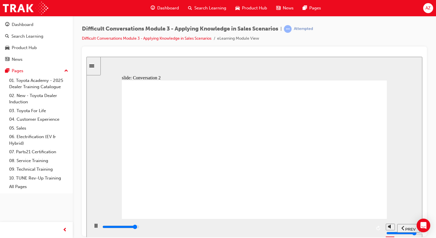
click at [356, 227] on div "playback controls" at bounding box center [237, 227] width 270 height 6
click at [335, 223] on div "playback controls" at bounding box center [236, 228] width 294 height 19
click at [139, 227] on input "slide progress" at bounding box center [121, 227] width 37 height 5
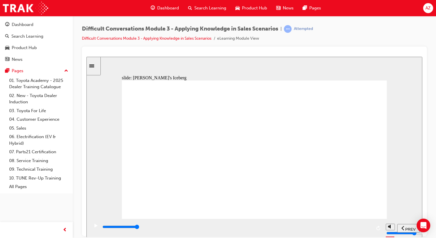
click at [362, 228] on div "playback controls" at bounding box center [237, 227] width 270 height 6
drag, startPoint x: 324, startPoint y: 100, endPoint x: 211, endPoint y: 117, distance: 113.8
drag, startPoint x: 377, startPoint y: 161, endPoint x: 351, endPoint y: 212, distance: 57.1
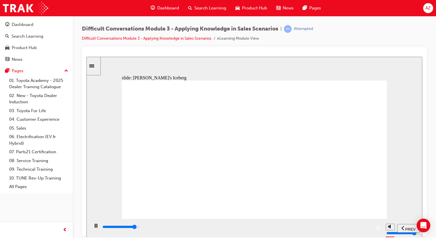
click at [350, 226] on div "playback controls" at bounding box center [237, 227] width 270 height 6
drag, startPoint x: 348, startPoint y: 104, endPoint x: 237, endPoint y: 141, distance: 116.5
click at [362, 226] on div "playback controls" at bounding box center [237, 227] width 270 height 6
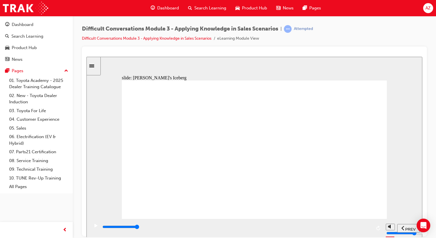
drag, startPoint x: 333, startPoint y: 92, endPoint x: 230, endPoint y: 109, distance: 104.5
click at [367, 227] on div "playback controls" at bounding box center [237, 227] width 270 height 6
drag, startPoint x: 336, startPoint y: 97, endPoint x: 226, endPoint y: 125, distance: 113.4
click at [360, 224] on div "playback controls" at bounding box center [237, 228] width 270 height 9
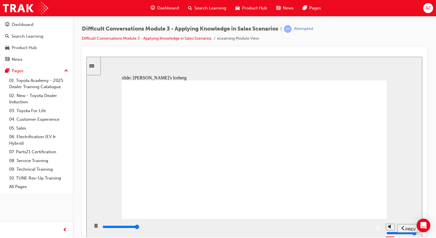
drag, startPoint x: 347, startPoint y: 92, endPoint x: 315, endPoint y: 108, distance: 35.5
drag, startPoint x: 328, startPoint y: 100, endPoint x: 230, endPoint y: 123, distance: 100.9
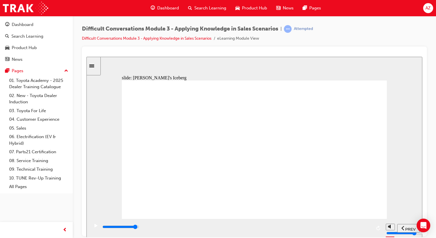
drag, startPoint x: 359, startPoint y: 226, endPoint x: 358, endPoint y: 219, distance: 7.0
click at [359, 226] on div "playback controls" at bounding box center [237, 227] width 270 height 6
click at [330, 193] on div "Why? As with any big ticket purchase, it is possible that the Guest considers t…" at bounding box center [254, 152] width 265 height 144
drag, startPoint x: 339, startPoint y: 93, endPoint x: 230, endPoint y: 112, distance: 111.5
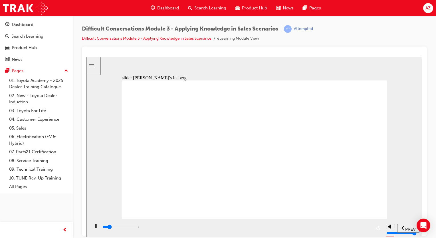
click at [360, 223] on div "playback controls" at bounding box center [236, 228] width 294 height 19
click at [359, 227] on div "playback controls" at bounding box center [237, 227] width 270 height 6
drag, startPoint x: 344, startPoint y: 94, endPoint x: 216, endPoint y: 111, distance: 129.0
drag, startPoint x: 363, startPoint y: 230, endPoint x: 356, endPoint y: 227, distance: 8.0
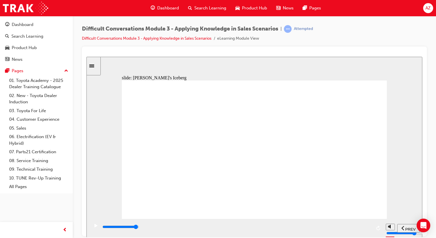
click at [363, 230] on div "playback controls" at bounding box center [237, 227] width 270 height 6
drag, startPoint x: 339, startPoint y: 97, endPoint x: 218, endPoint y: 148, distance: 131.3
click at [361, 225] on div "playback controls" at bounding box center [237, 228] width 270 height 9
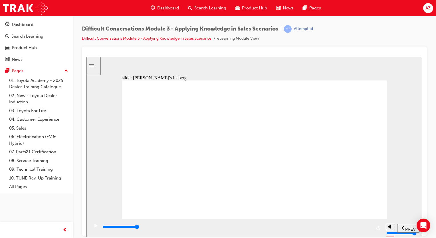
drag, startPoint x: 326, startPoint y: 104, endPoint x: 234, endPoint y: 119, distance: 92.7
click at [139, 228] on input "slide progress" at bounding box center [121, 227] width 37 height 5
drag, startPoint x: 363, startPoint y: 226, endPoint x: 359, endPoint y: 224, distance: 5.0
click at [363, 226] on div "playback controls" at bounding box center [237, 227] width 270 height 6
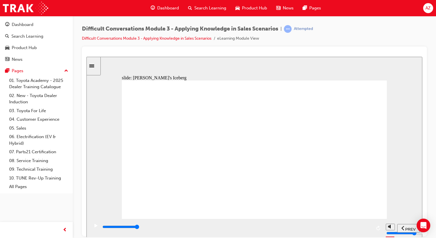
click at [325, 230] on div "playback controls" at bounding box center [220, 227] width 237 height 6
type input "9000"
radio input "true"
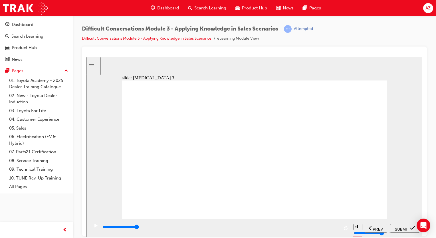
click at [399, 227] on span "SUBMIT" at bounding box center [402, 229] width 14 height 4
click at [346, 223] on div "playback controls" at bounding box center [236, 228] width 294 height 19
click at [139, 228] on input "slide progress" at bounding box center [121, 227] width 37 height 5
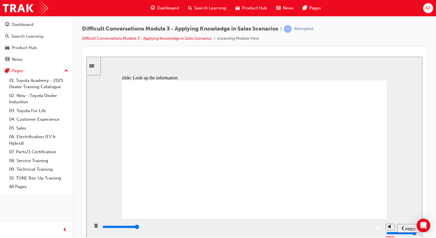
type input "9800"
checkbox input "true"
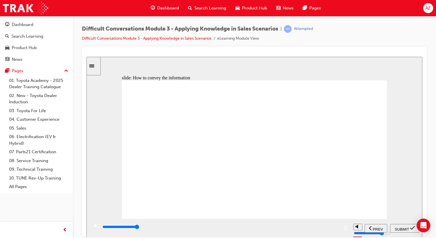
checkbox input "true"
click at [400, 229] on span "SUBMIT" at bounding box center [402, 229] width 14 height 4
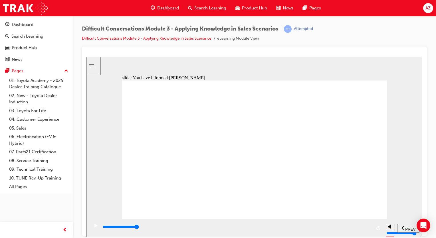
click at [370, 229] on div "playback controls" at bounding box center [237, 227] width 270 height 6
click at [139, 228] on input "slide progress" at bounding box center [121, 227] width 37 height 5
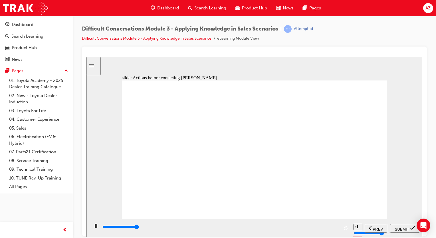
type input "10900"
checkbox input "true"
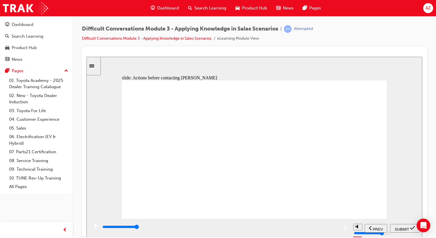
click at [405, 230] on div "SUBMIT" at bounding box center [405, 228] width 25 height 6
drag, startPoint x: 371, startPoint y: 229, endPoint x: 354, endPoint y: 204, distance: 30.4
click at [371, 229] on div "playback controls" at bounding box center [237, 227] width 270 height 6
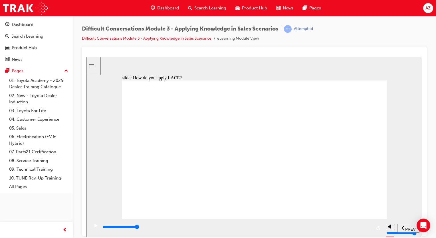
type input "2300"
checkbox input "true"
type input "10500"
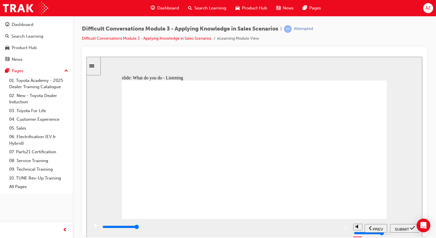
drag, startPoint x: 201, startPoint y: 147, endPoint x: 222, endPoint y: 173, distance: 32.3
checkbox input "true"
drag, startPoint x: 201, startPoint y: 173, endPoint x: 236, endPoint y: 186, distance: 37.2
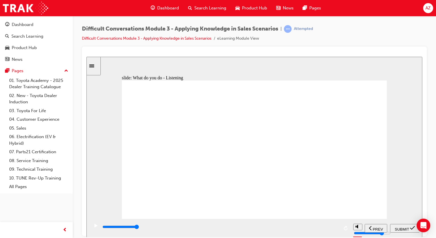
checkbox input "true"
click at [404, 229] on span "SUBMIT" at bounding box center [402, 229] width 14 height 4
type input "9700"
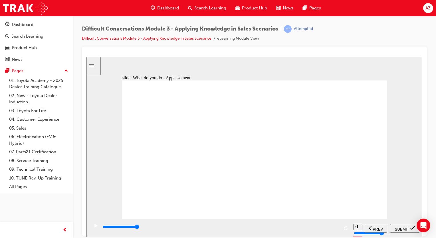
checkbox input "true"
click at [399, 228] on span "SUBMIT" at bounding box center [402, 229] width 14 height 4
type input "10000"
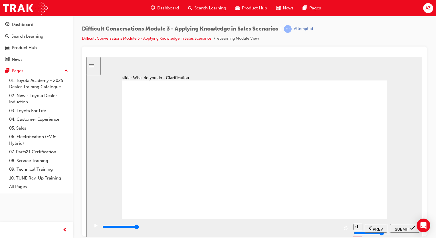
checkbox input "true"
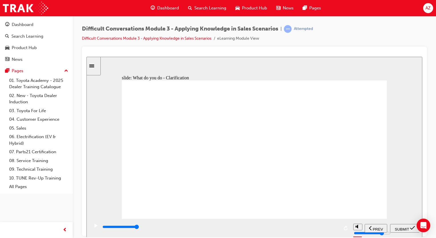
checkbox input "true"
click at [400, 227] on span "SUBMIT" at bounding box center [402, 229] width 14 height 4
type input "9100"
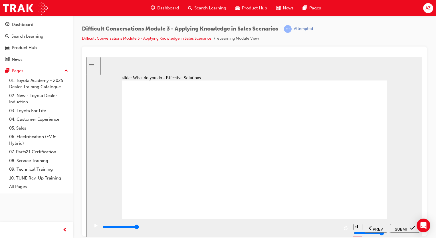
checkbox input "true"
drag, startPoint x: 222, startPoint y: 172, endPoint x: 226, endPoint y: 165, distance: 7.3
checkbox input "true"
drag, startPoint x: 261, startPoint y: 200, endPoint x: 273, endPoint y: 194, distance: 13.4
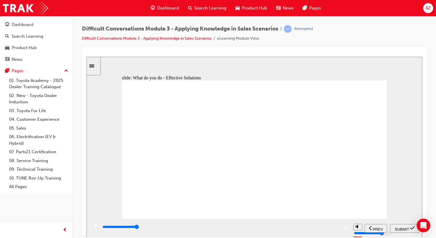
checkbox input "true"
drag, startPoint x: 404, startPoint y: 228, endPoint x: 390, endPoint y: 216, distance: 18.9
click at [404, 228] on span "SUBMIT" at bounding box center [402, 229] width 14 height 4
drag, startPoint x: 339, startPoint y: 169, endPoint x: 342, endPoint y: 171, distance: 3.3
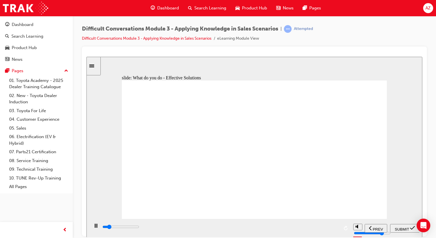
drag, startPoint x: 342, startPoint y: 174, endPoint x: 334, endPoint y: 177, distance: 8.5
click at [345, 229] on div "playback controls" at bounding box center [237, 227] width 270 height 6
click at [139, 227] on input "slide progress" at bounding box center [121, 227] width 37 height 5
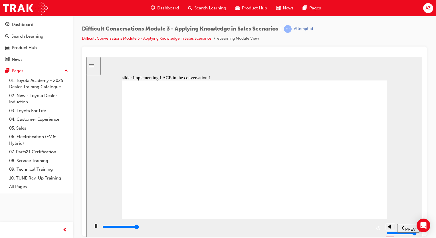
click at [139, 228] on input "slide progress" at bounding box center [121, 227] width 37 height 5
click at [370, 229] on div "playback controls" at bounding box center [237, 227] width 270 height 6
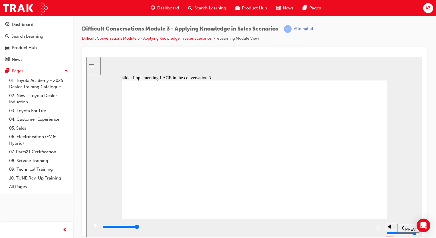
click at [139, 228] on input "slide progress" at bounding box center [121, 227] width 37 height 5
type input "9100"
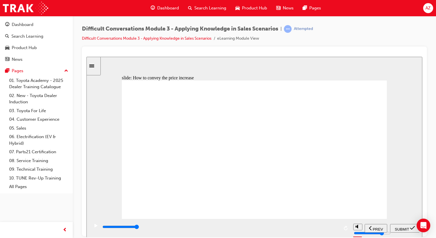
checkbox input "true"
drag, startPoint x: 325, startPoint y: 174, endPoint x: 336, endPoint y: 187, distance: 17.6
checkbox input "true"
click at [406, 227] on span "SUBMIT" at bounding box center [402, 229] width 14 height 4
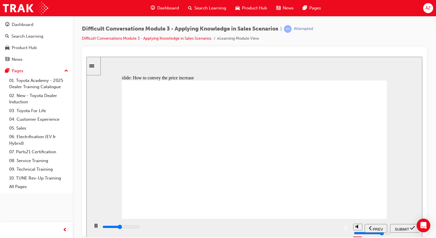
click at [363, 226] on div "playback controls" at bounding box center [237, 227] width 270 height 6
click at [346, 227] on div "playback controls" at bounding box center [237, 227] width 270 height 6
click at [363, 227] on div "playback controls" at bounding box center [237, 227] width 270 height 6
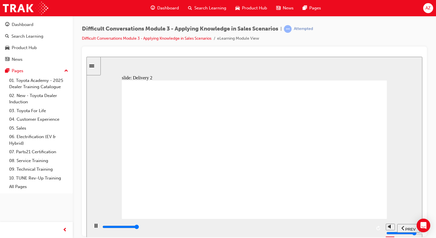
click at [365, 227] on div "playback controls" at bounding box center [237, 227] width 270 height 6
drag, startPoint x: 513, startPoint y: 221, endPoint x: 280, endPoint y: 178, distance: 237.0
click at [139, 228] on input "slide progress" at bounding box center [121, 227] width 37 height 5
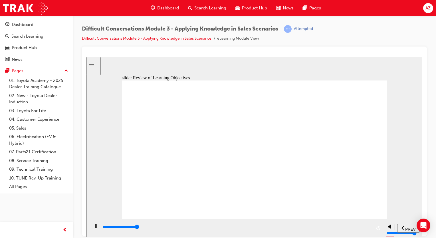
type input "13000"
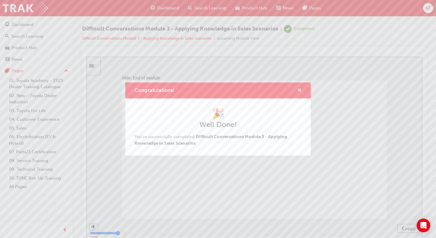
click at [298, 89] on span "cross-icon" at bounding box center [300, 90] width 4 height 5
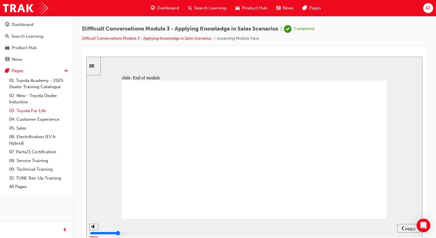
drag, startPoint x: 46, startPoint y: 119, endPoint x: 61, endPoint y: 114, distance: 15.9
click at [46, 119] on link "04. Customer Experience" at bounding box center [39, 119] width 64 height 9
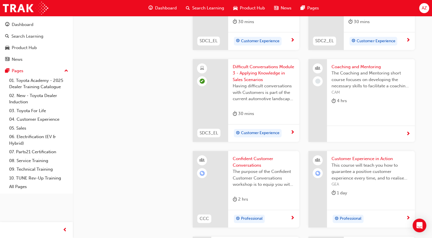
click at [335, 118] on div "Coaching and Mentoring The Coaching and Mentoring short course focuses on devel…" at bounding box center [371, 100] width 88 height 83
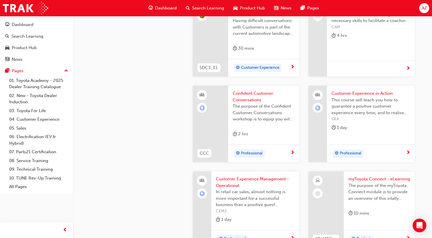
scroll to position [714, 0]
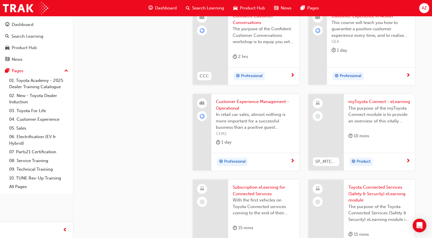
click at [328, 117] on div at bounding box center [326, 132] width 35 height 77
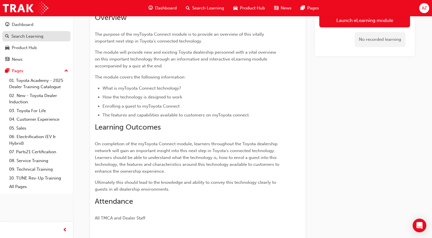
scroll to position [27, 0]
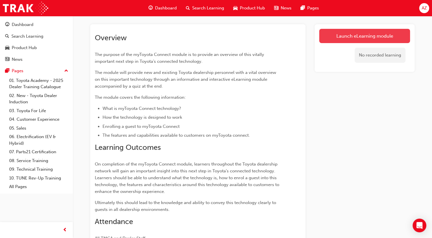
click at [363, 37] on link "Launch eLearning module" at bounding box center [364, 36] width 91 height 14
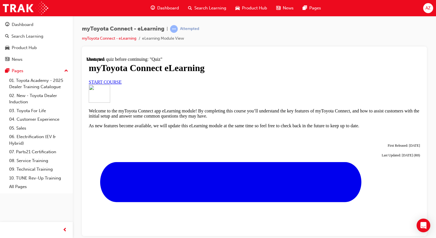
click at [122, 84] on span "START COURSE" at bounding box center [105, 81] width 33 height 5
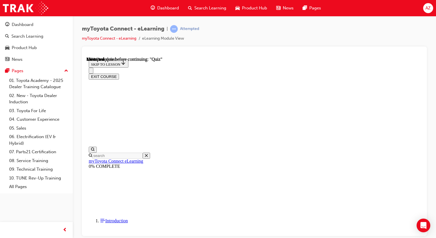
scroll to position [18, 0]
